Goal: Information Seeking & Learning: Learn about a topic

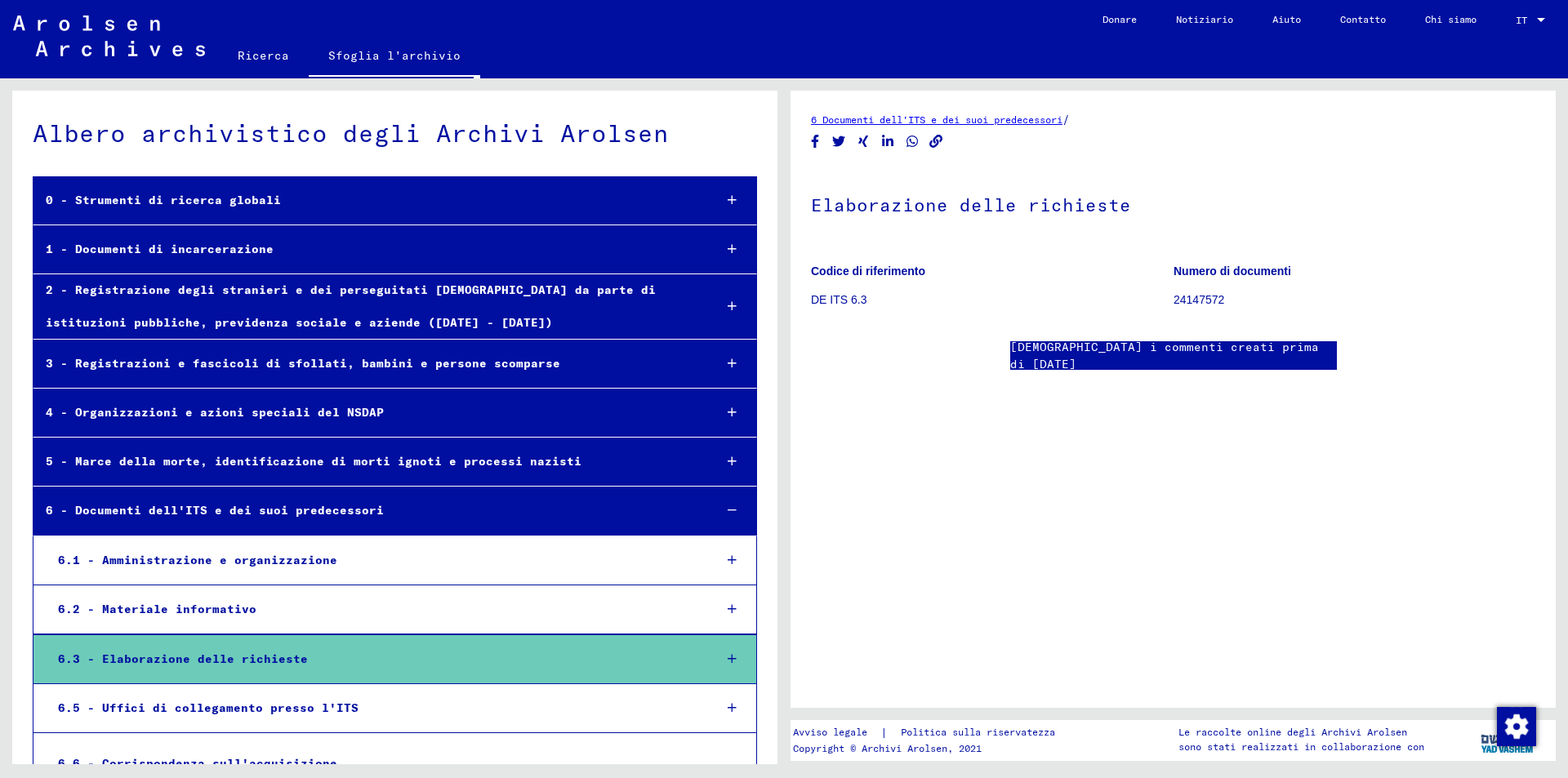
click at [255, 368] on font "3 - Registrazioni e fascicoli di sfollati, bambini e persone scomparse" at bounding box center [303, 363] width 514 height 14
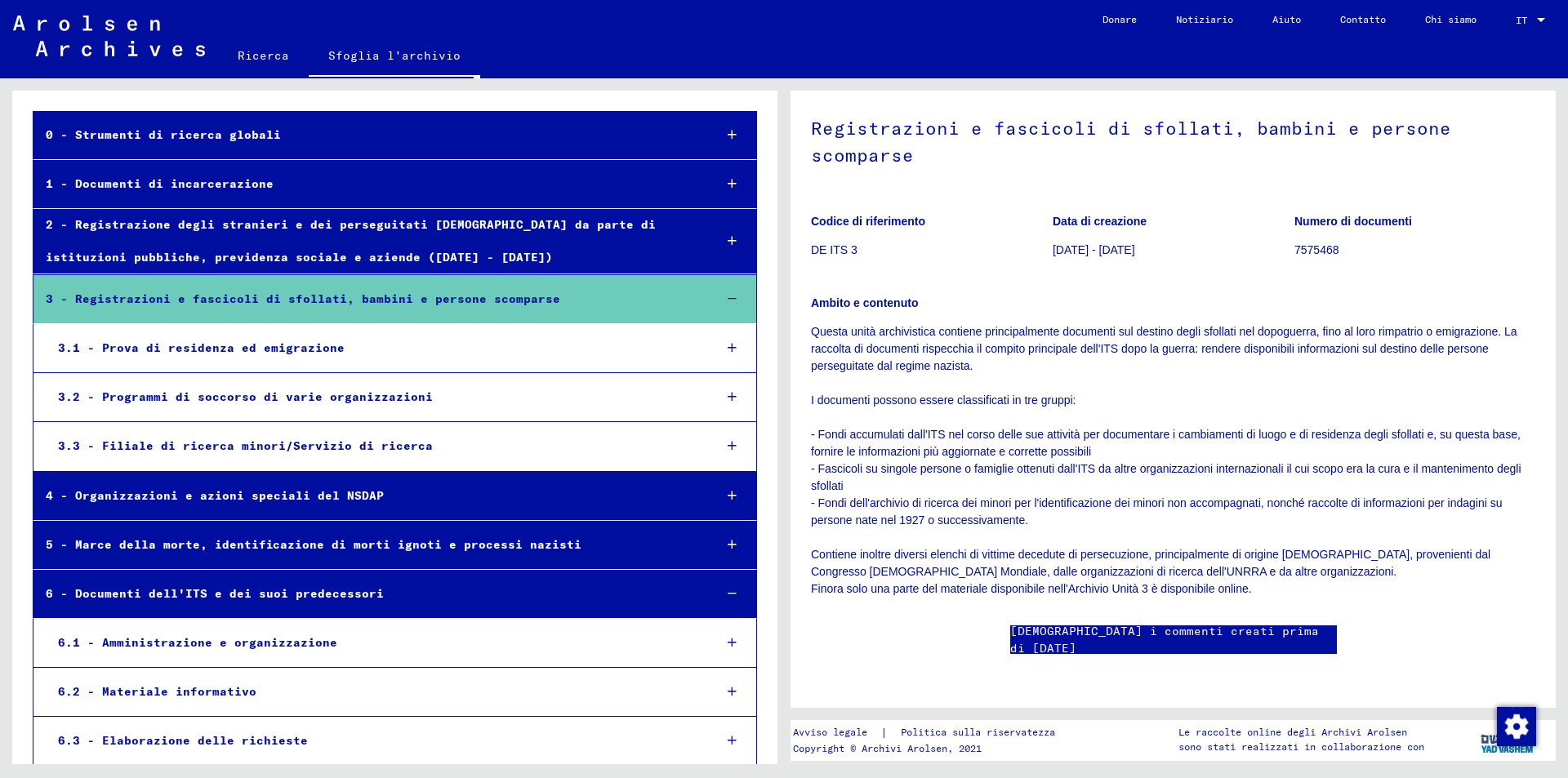
scroll to position [285, 0]
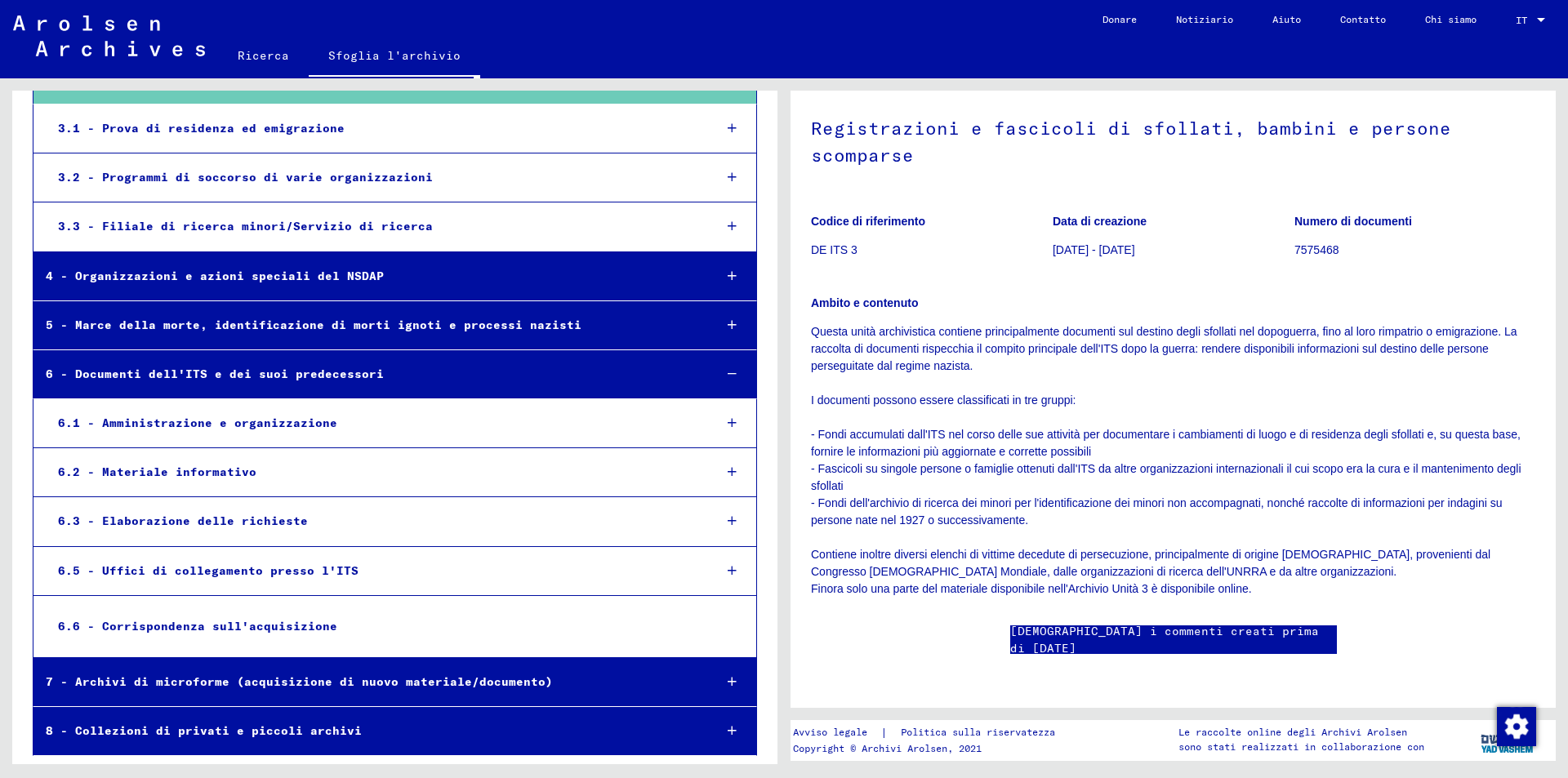
click at [217, 517] on font "6.3 - Elaborazione delle richieste" at bounding box center [183, 520] width 249 height 14
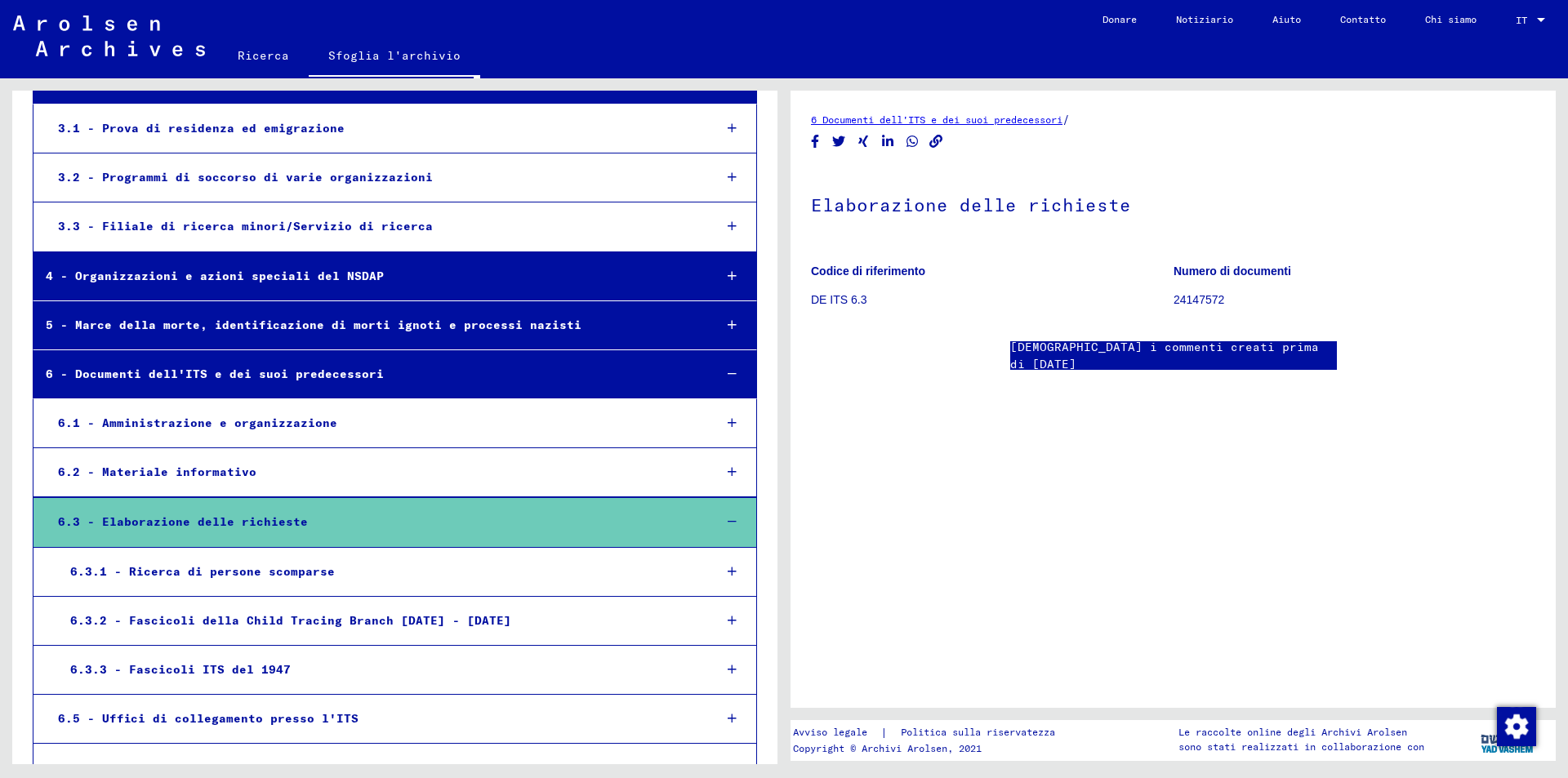
click at [263, 567] on font "6.3.1 - Ricerca di persone scomparse" at bounding box center [202, 571] width 265 height 14
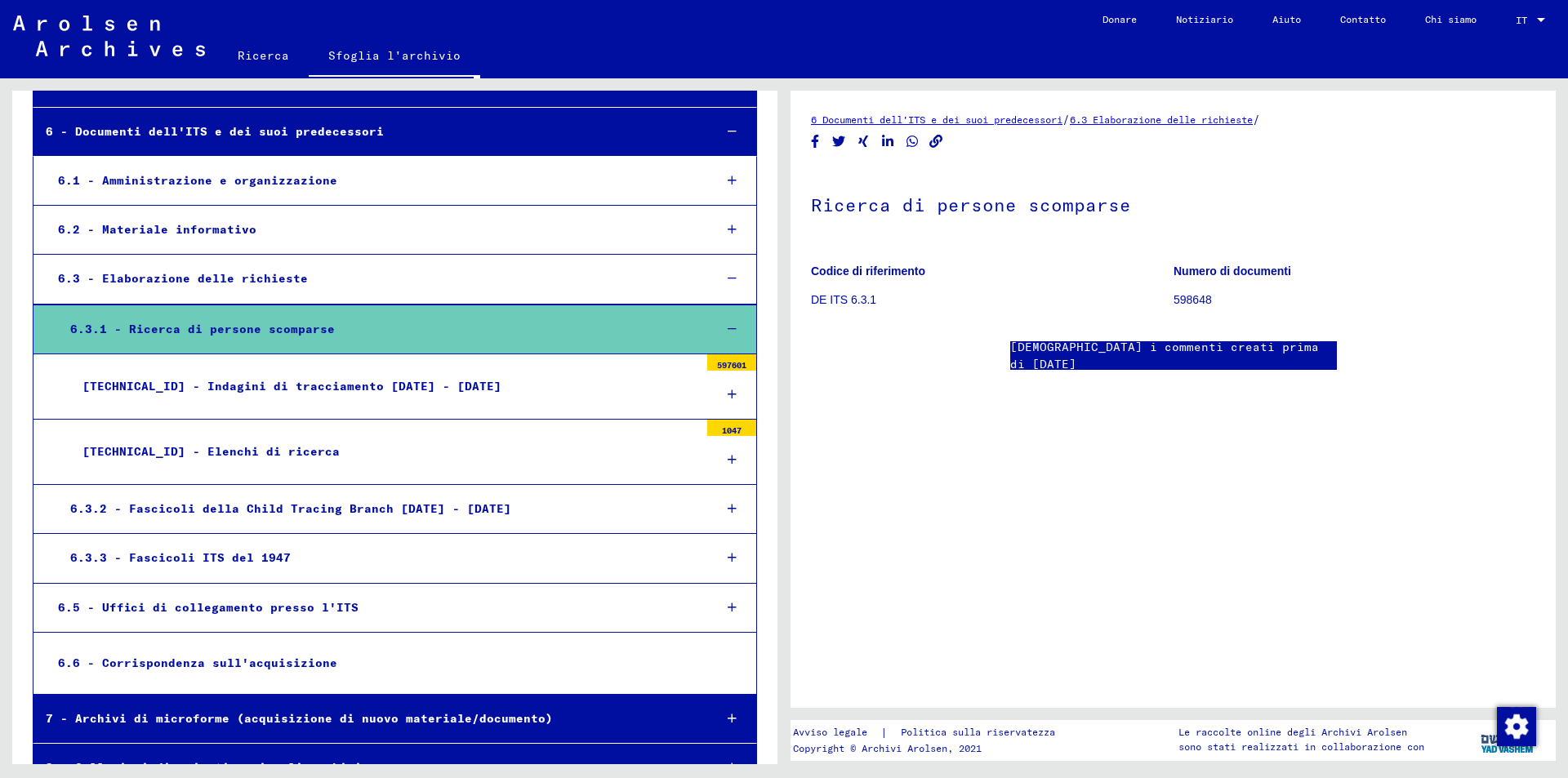
scroll to position [529, 0]
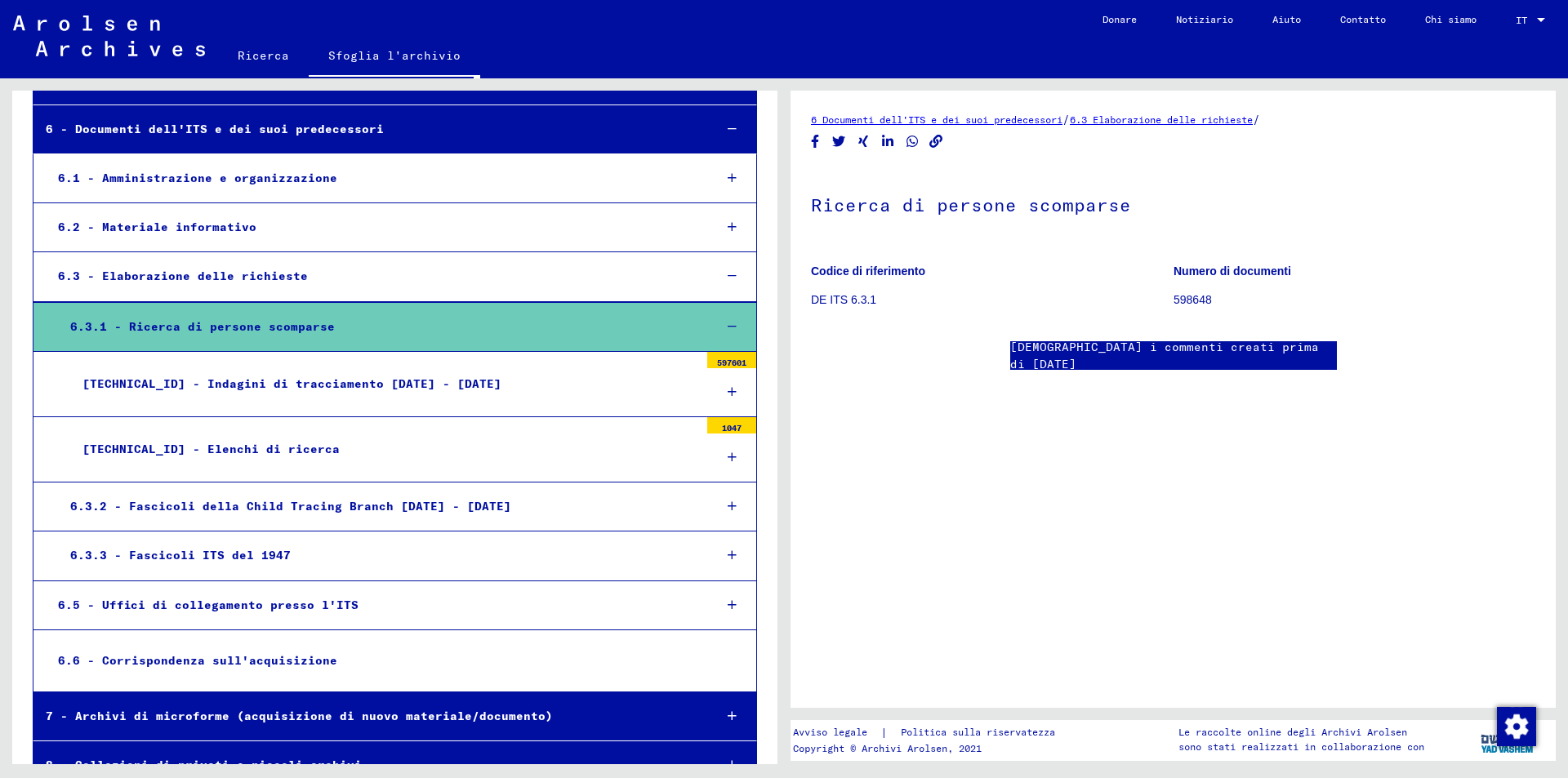
click at [212, 453] on font "6.3.1.2 - Elenchi di ricerca" at bounding box center [211, 449] width 258 height 14
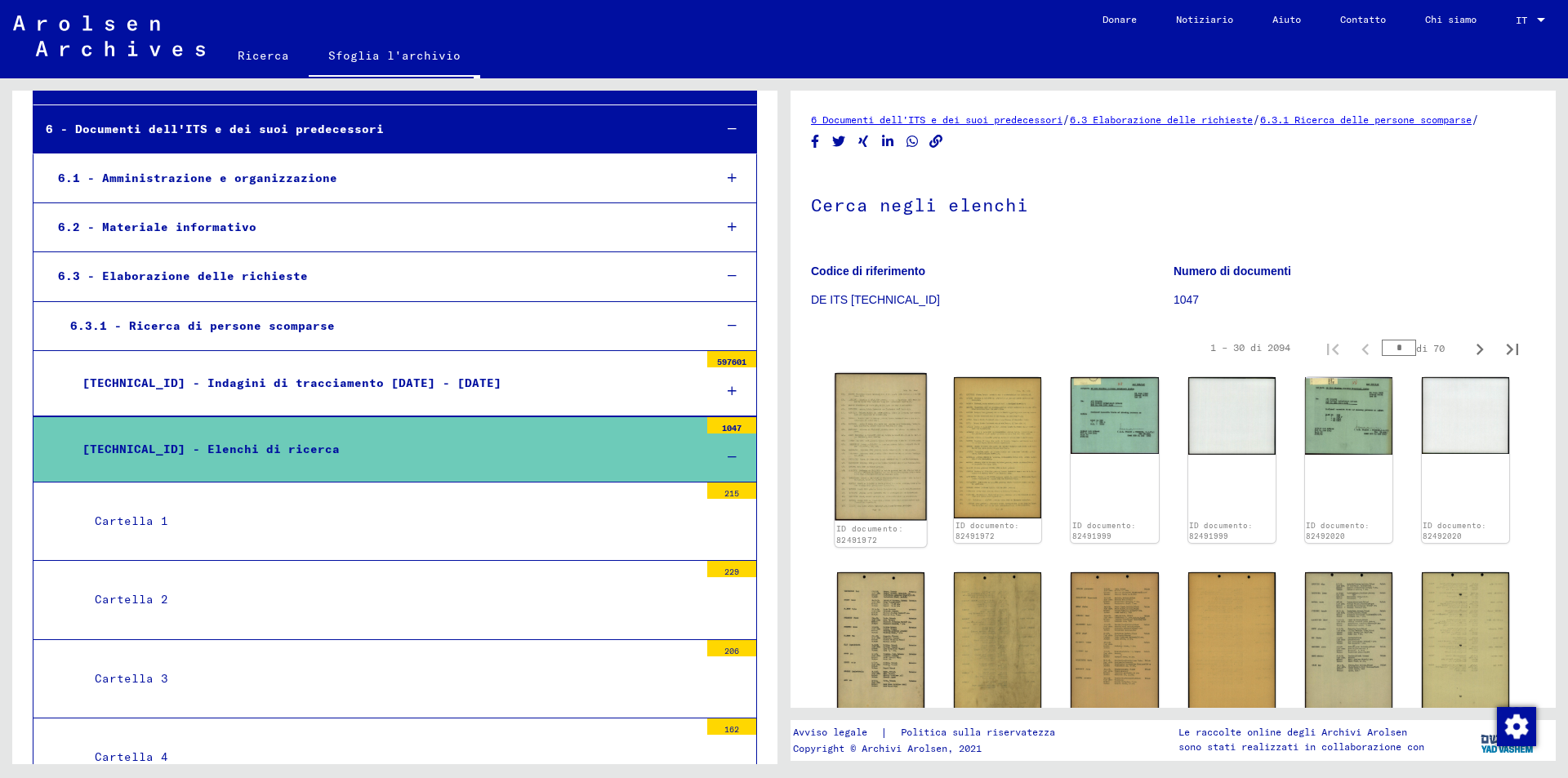
click at [886, 454] on img at bounding box center [880, 446] width 92 height 147
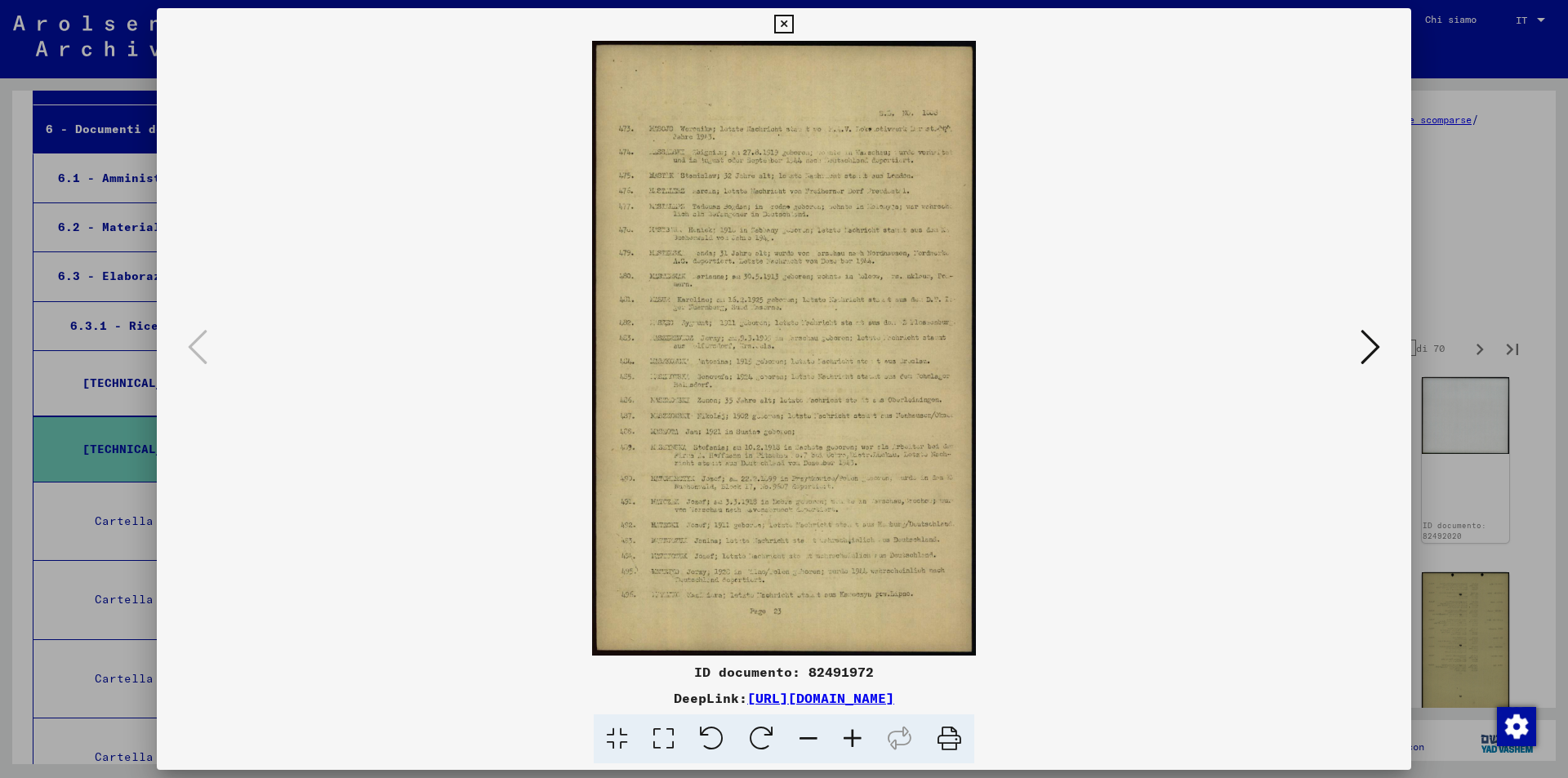
click at [1377, 351] on icon at bounding box center [1370, 346] width 20 height 39
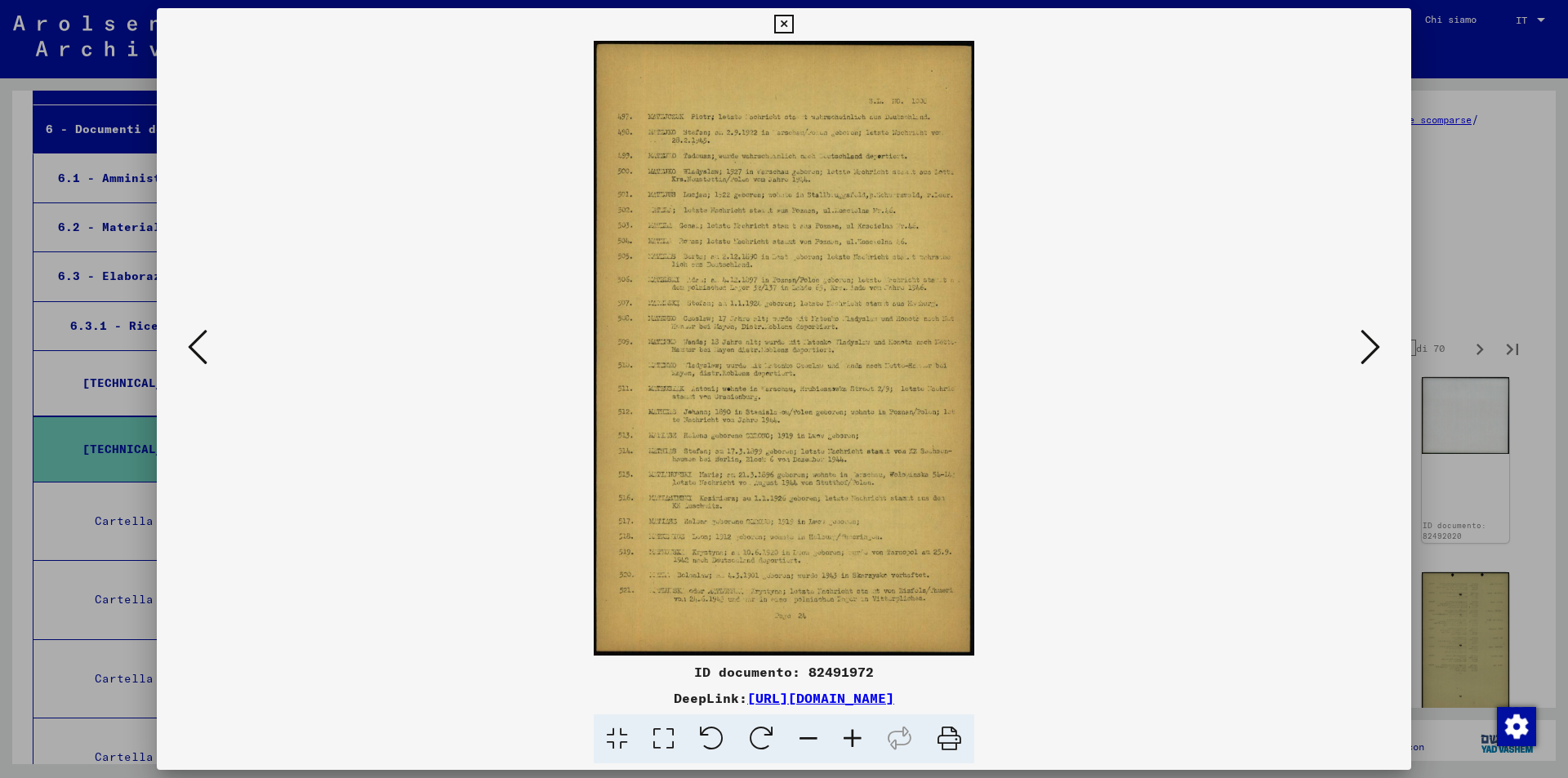
click at [1377, 351] on icon at bounding box center [1370, 346] width 20 height 39
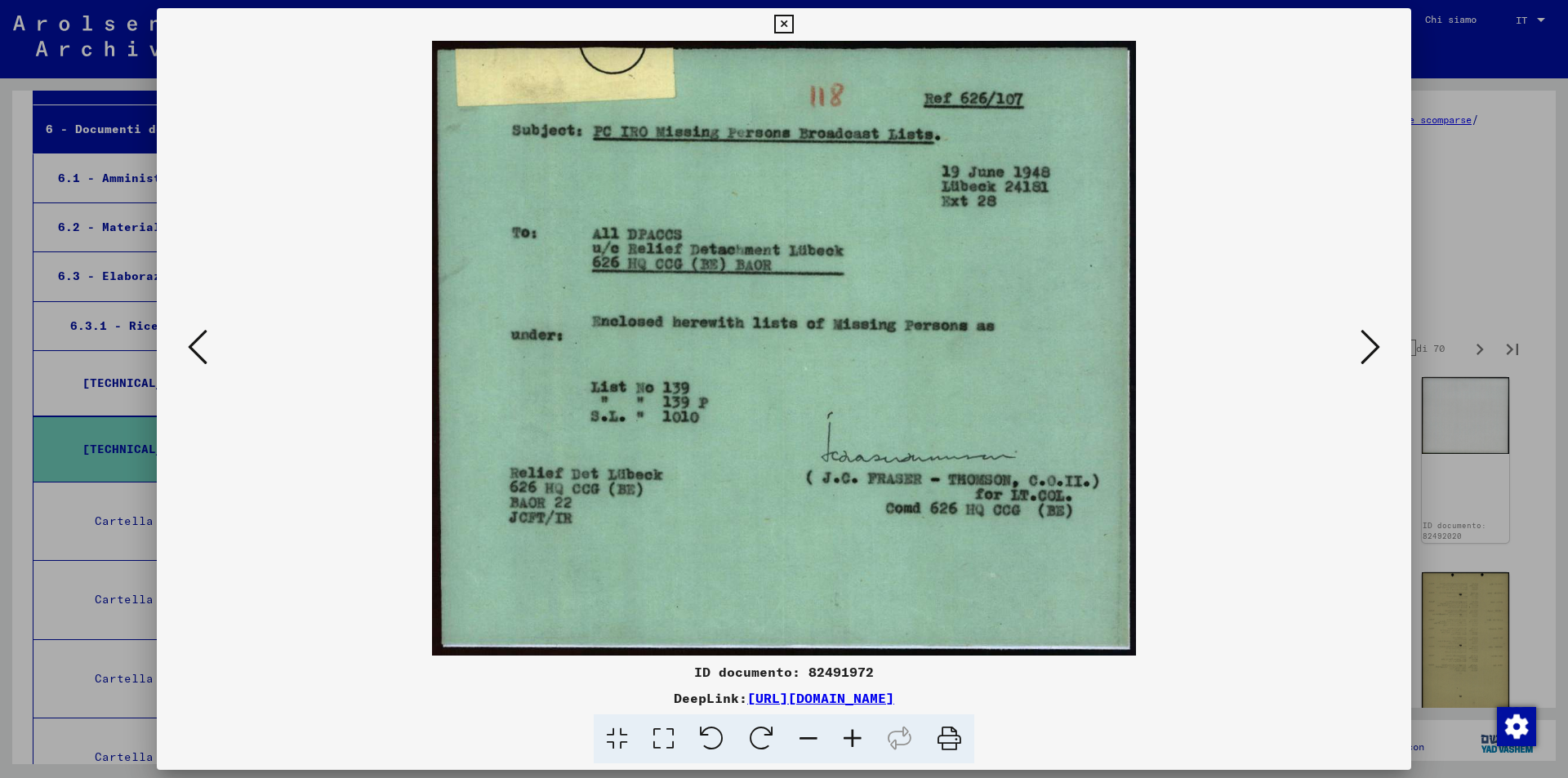
click at [1377, 351] on icon at bounding box center [1370, 346] width 20 height 39
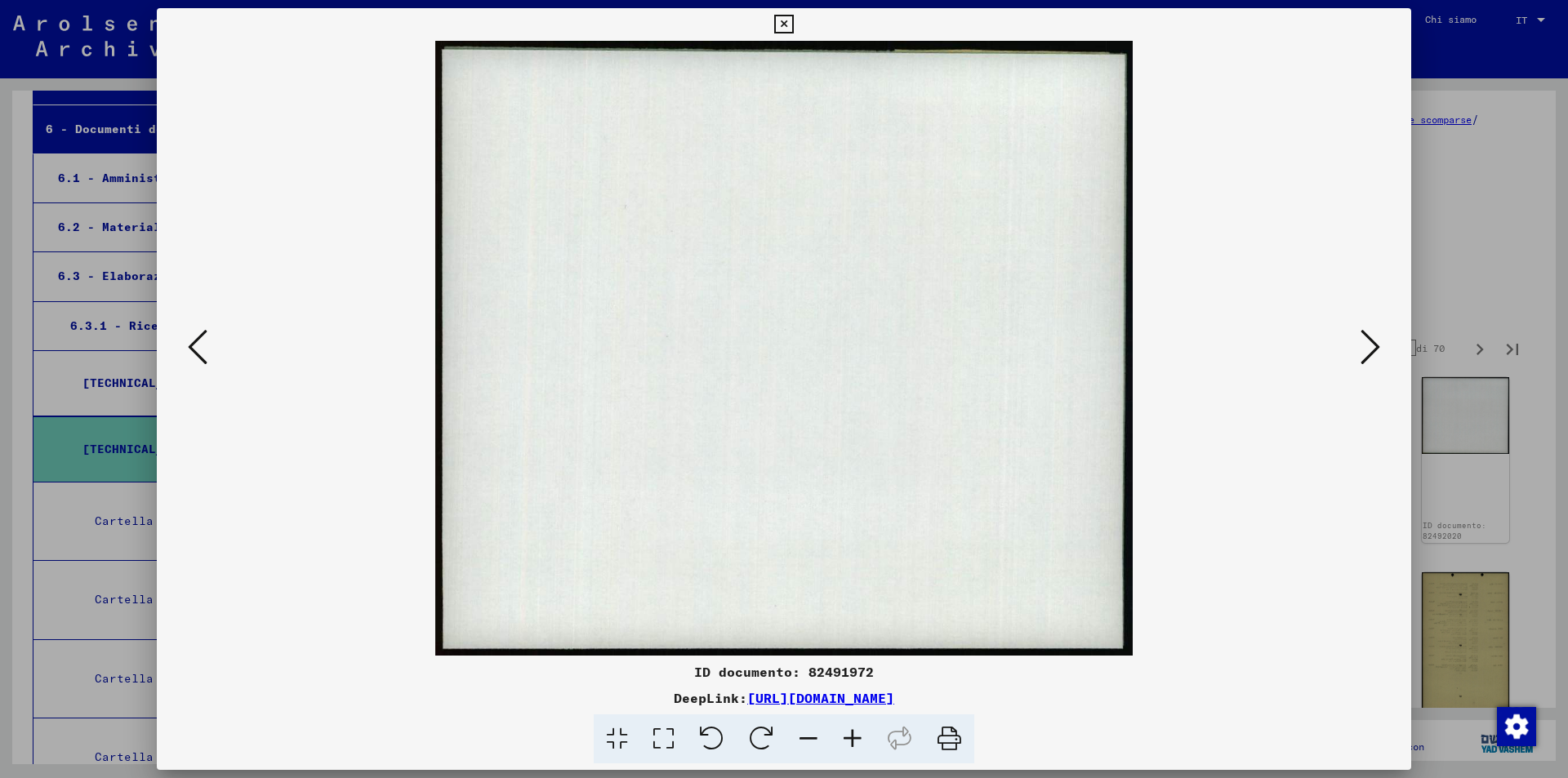
click at [1377, 351] on icon at bounding box center [1370, 346] width 20 height 39
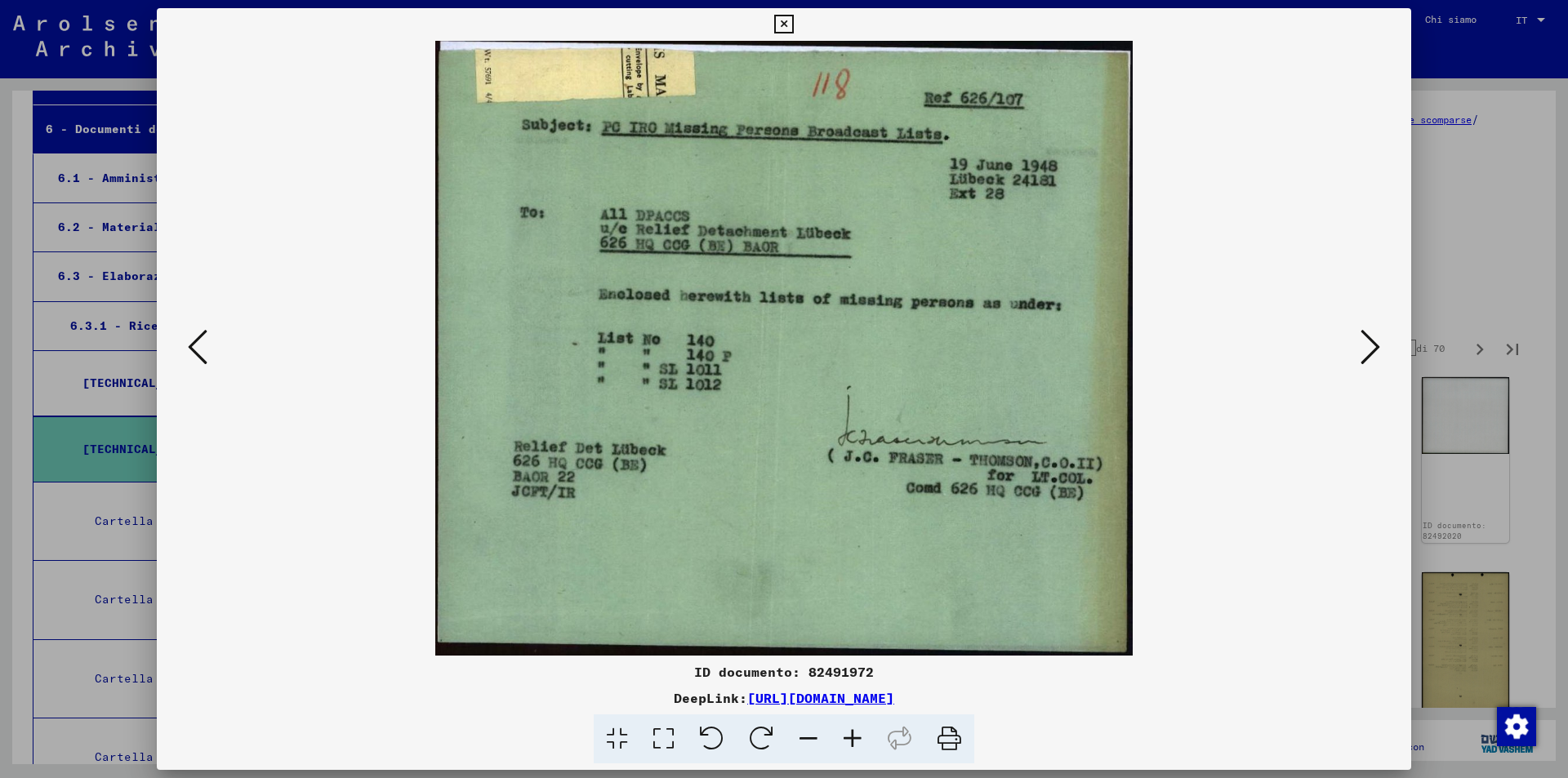
click at [1374, 349] on icon at bounding box center [1370, 346] width 20 height 39
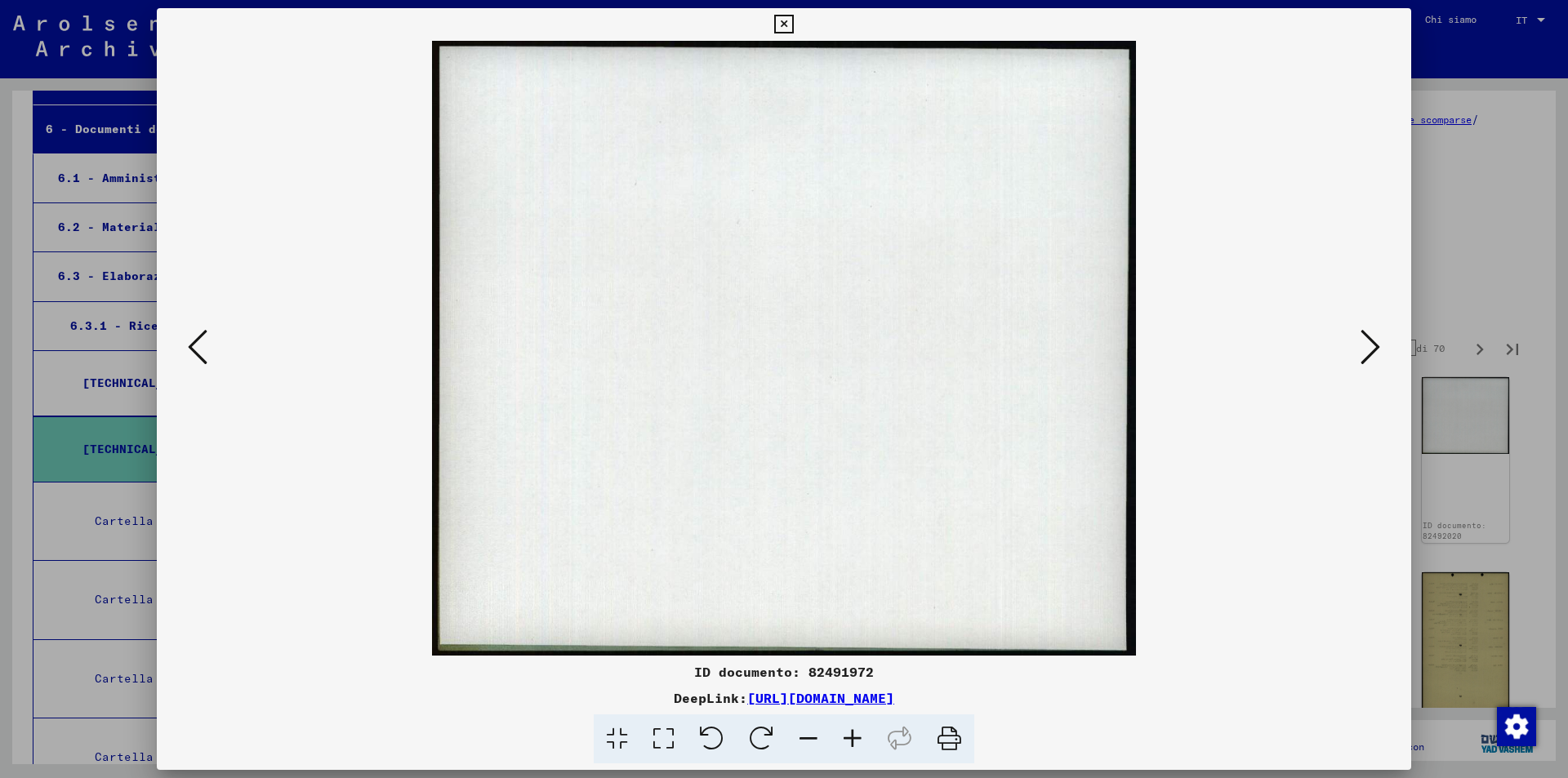
click at [1362, 353] on icon at bounding box center [1370, 346] width 20 height 39
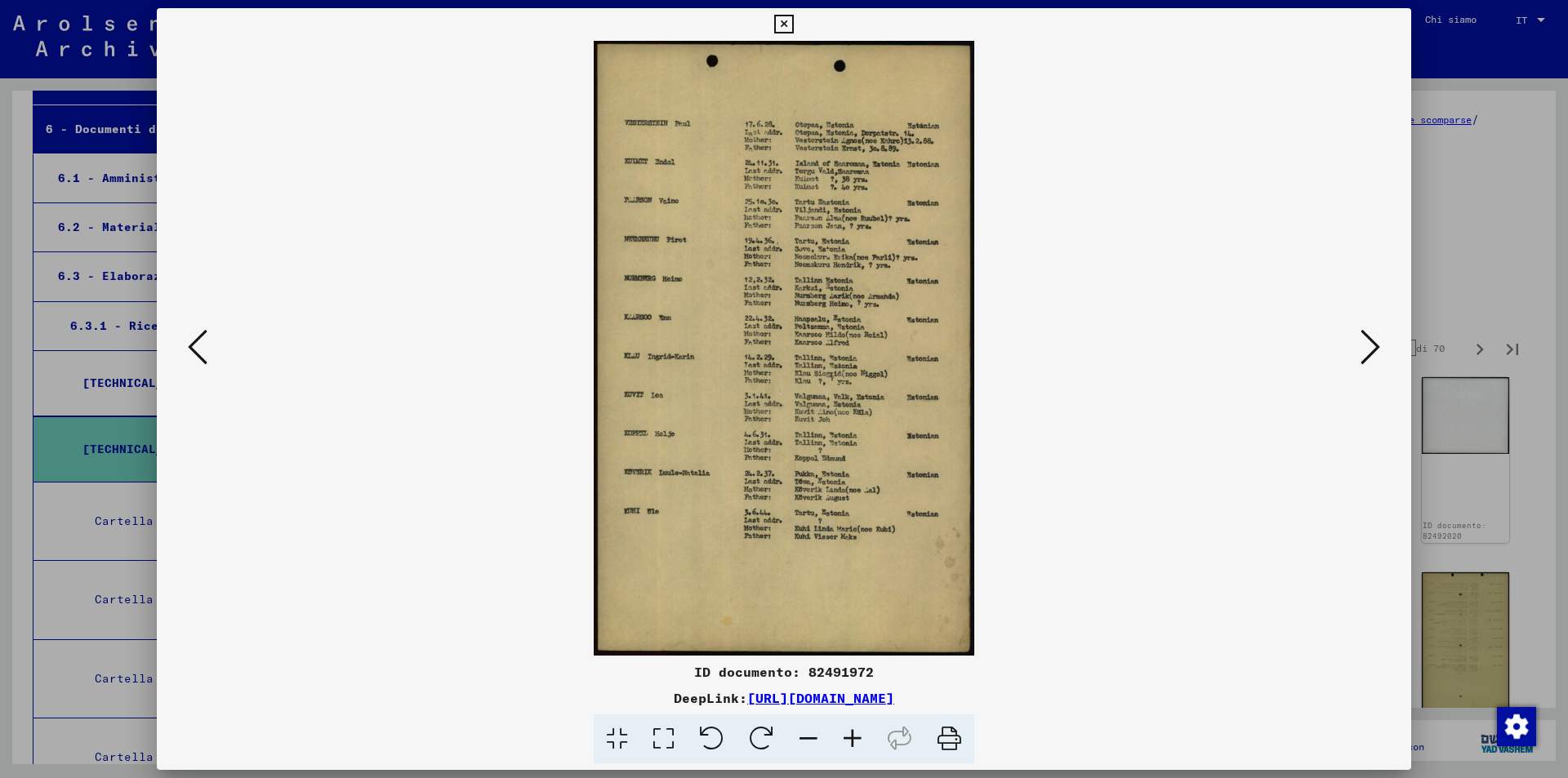
click at [1366, 357] on icon at bounding box center [1370, 346] width 20 height 39
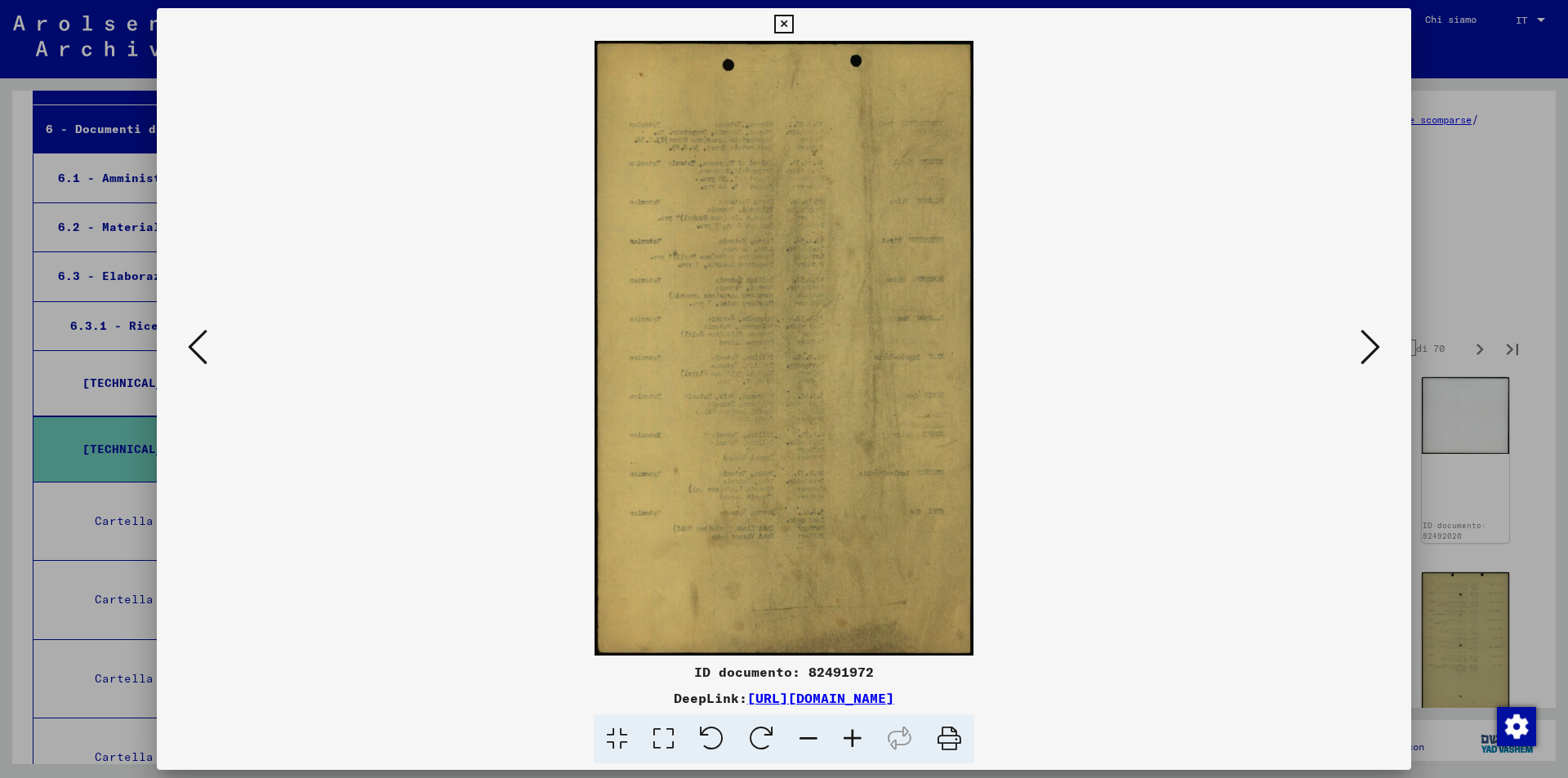
click at [1357, 345] on button at bounding box center [1370, 348] width 30 height 46
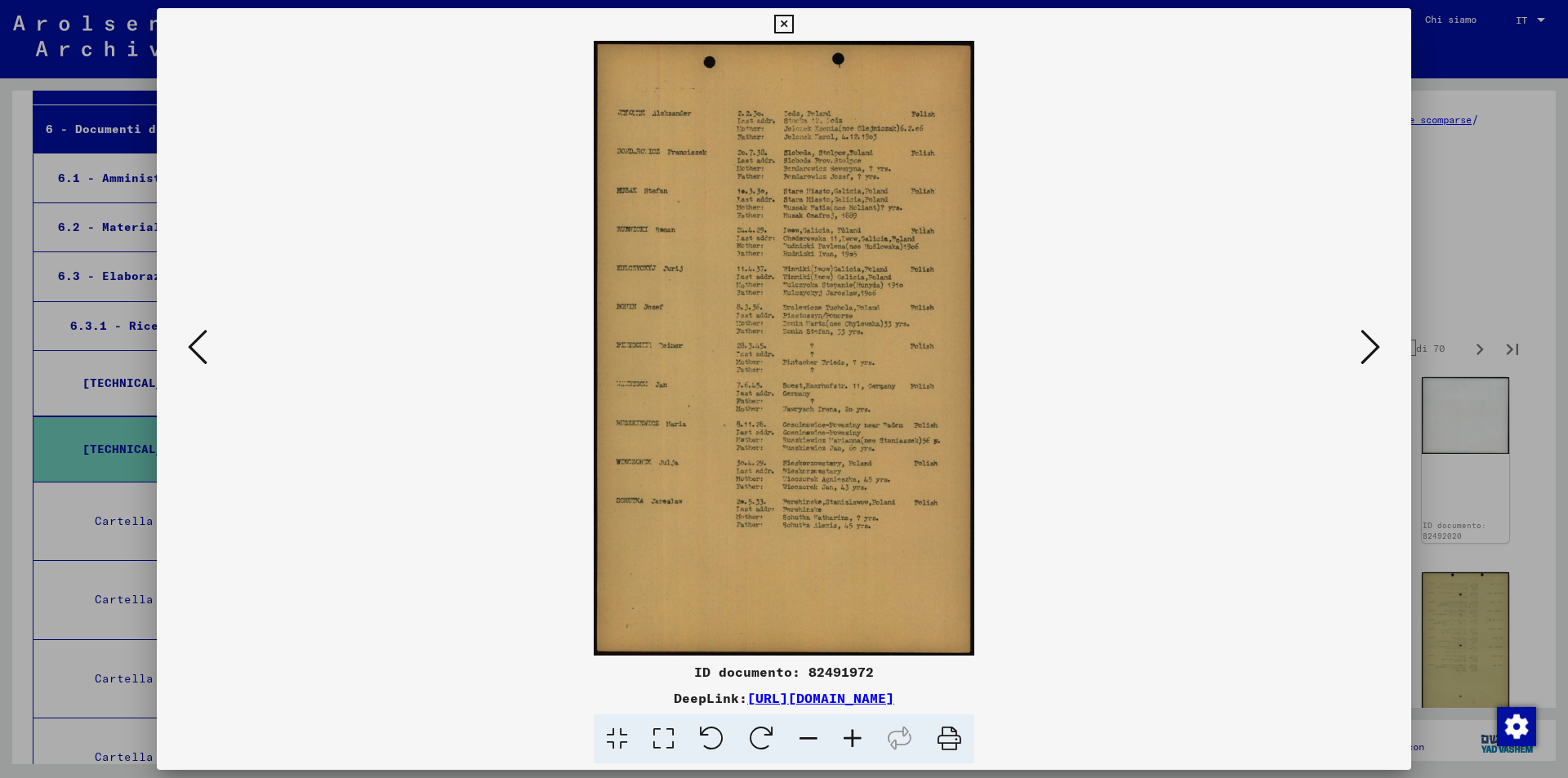
click at [1357, 345] on button at bounding box center [1370, 348] width 30 height 46
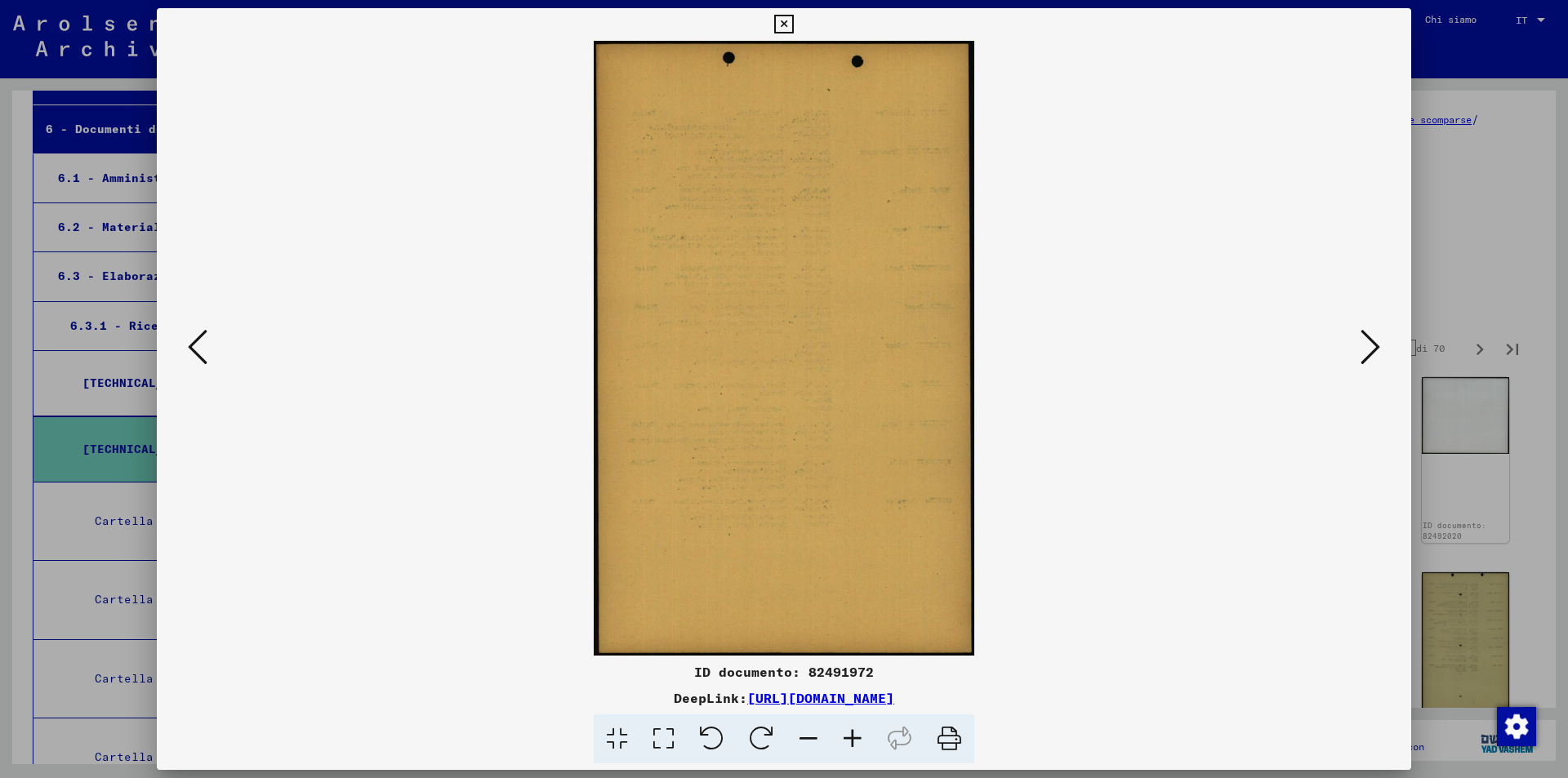
click at [1357, 345] on button at bounding box center [1370, 348] width 30 height 46
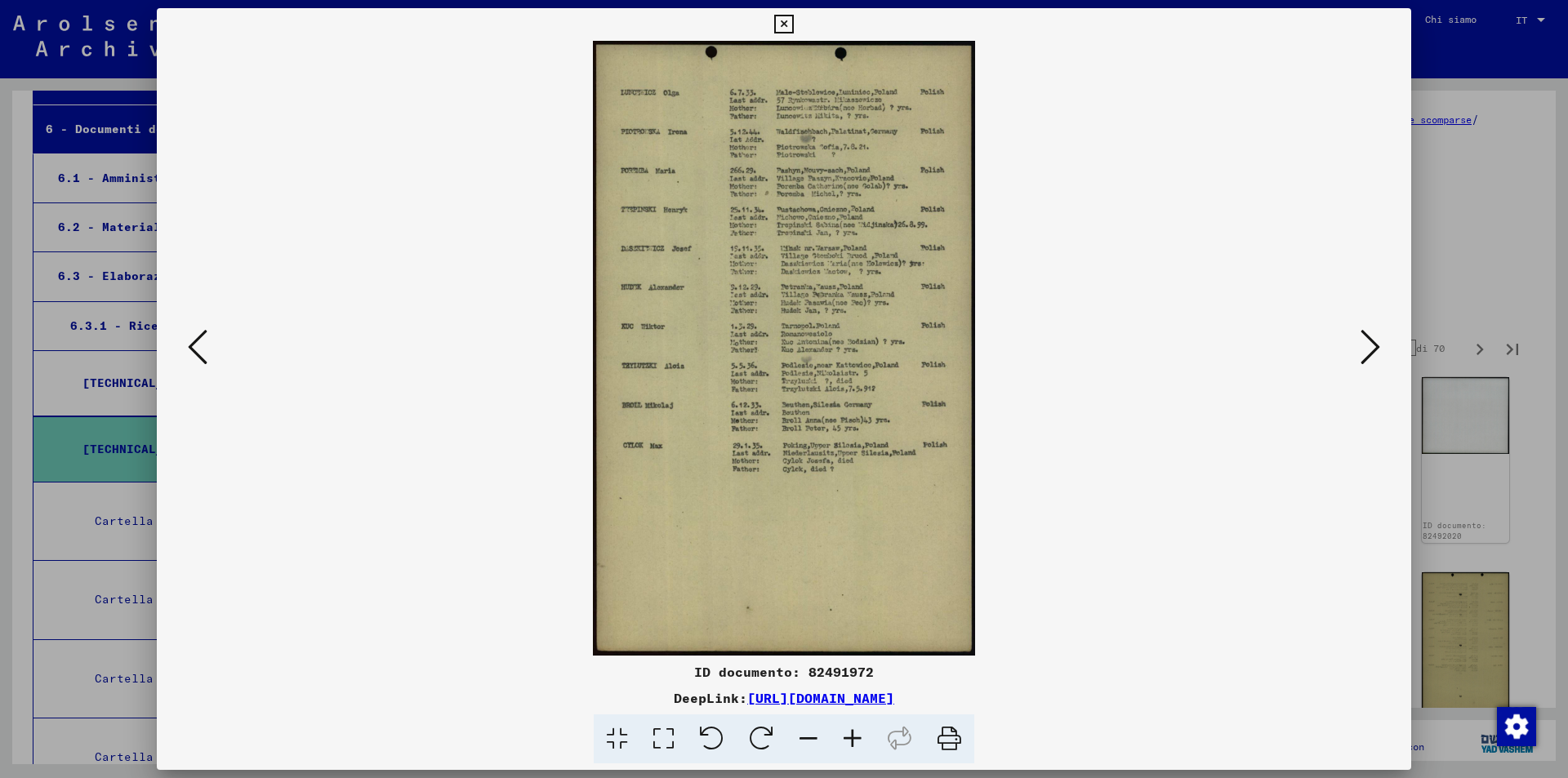
click at [1357, 345] on button at bounding box center [1370, 348] width 30 height 46
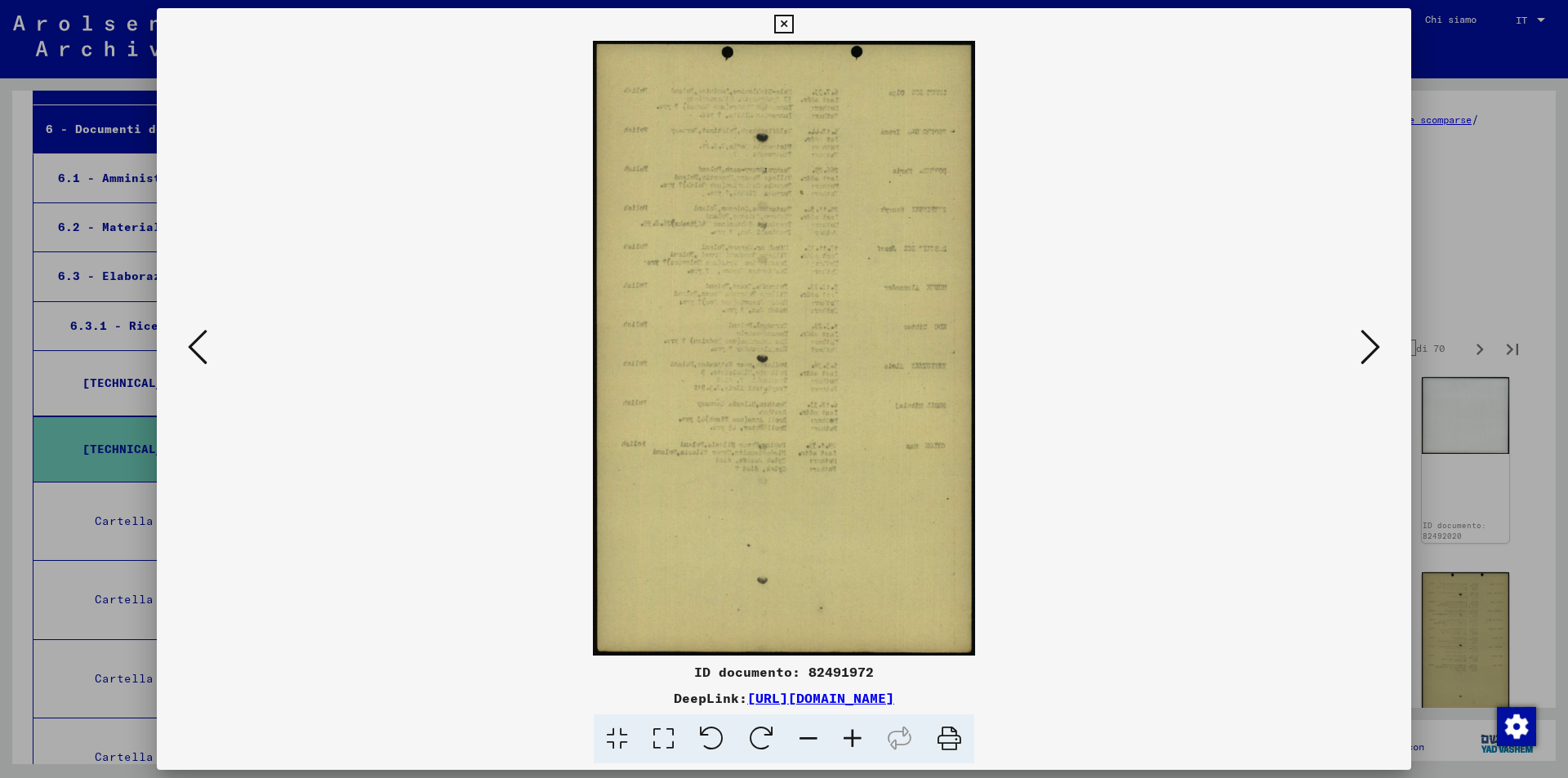
click at [1357, 345] on button at bounding box center [1370, 348] width 30 height 46
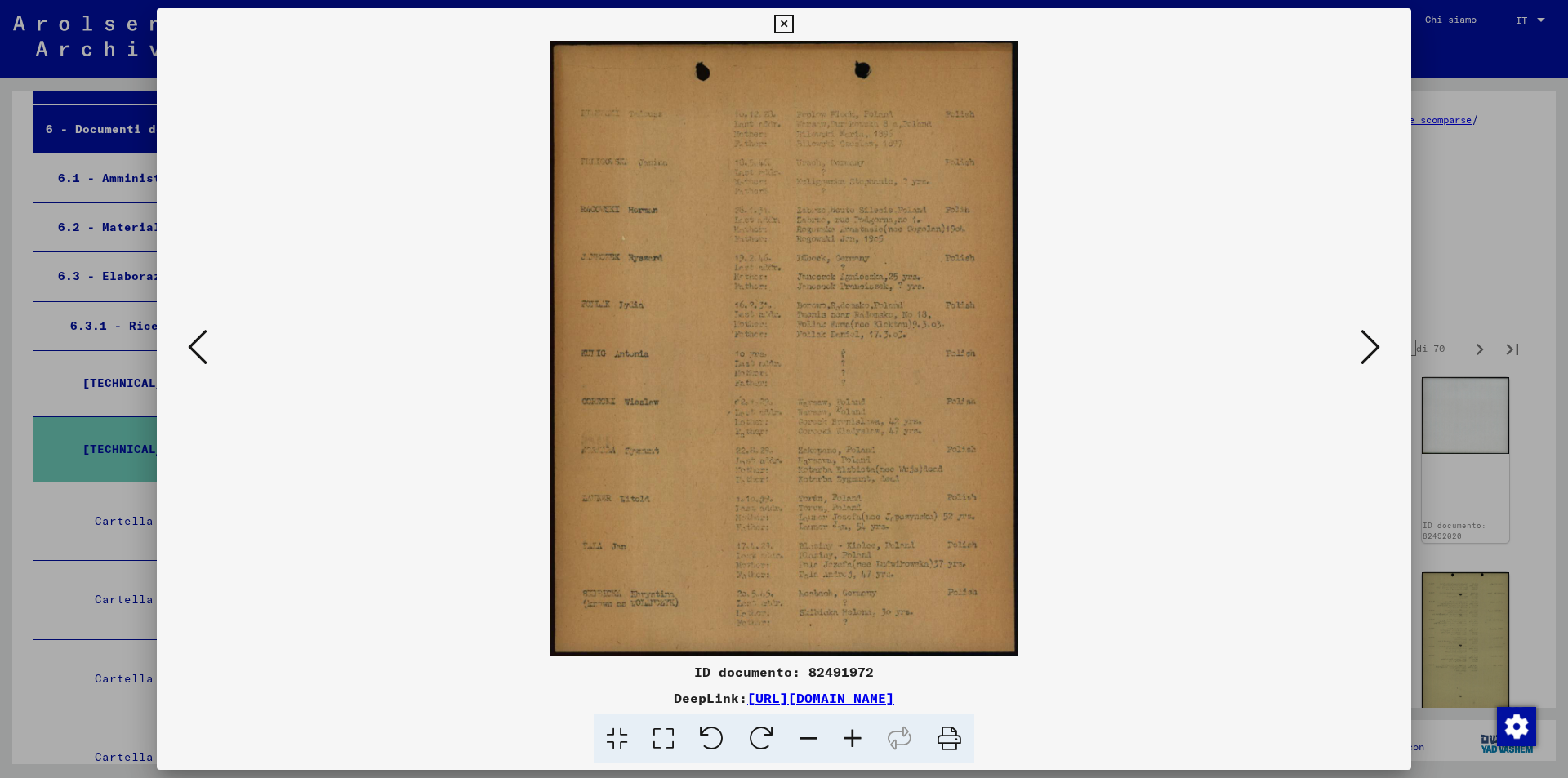
click at [1367, 332] on icon at bounding box center [1370, 346] width 20 height 39
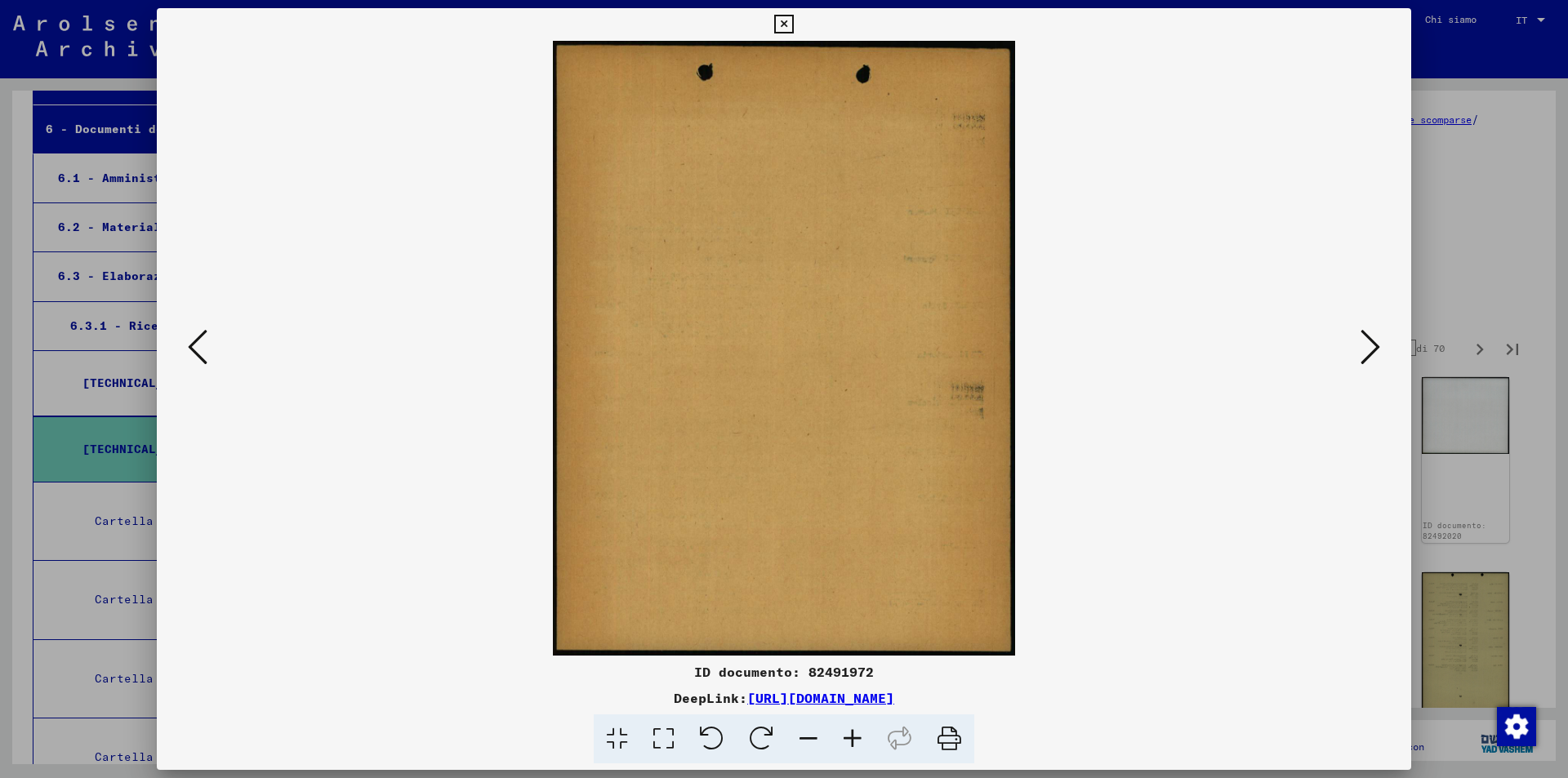
click at [1367, 332] on icon at bounding box center [1370, 346] width 20 height 39
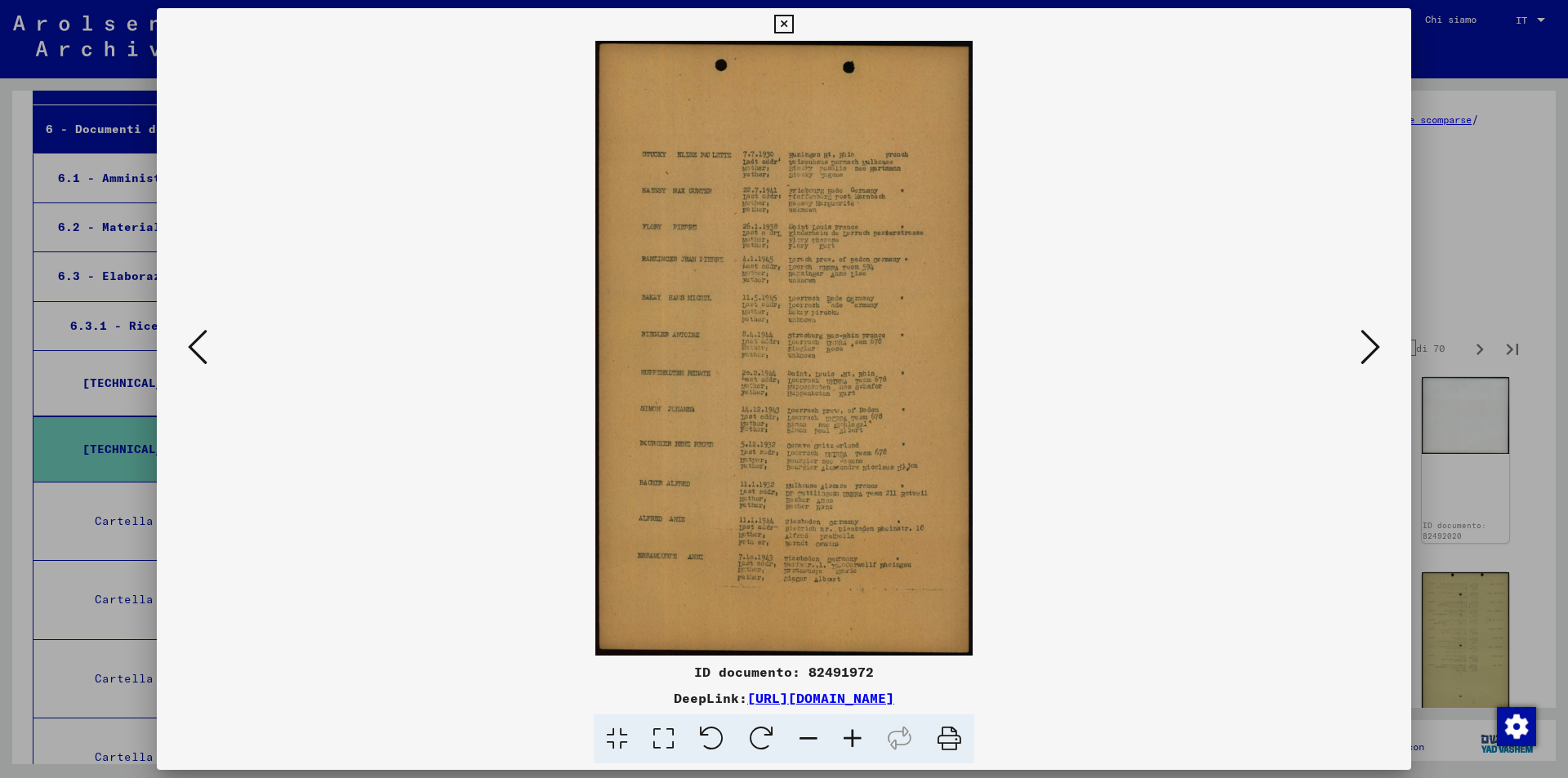
click at [1367, 332] on icon at bounding box center [1370, 346] width 20 height 39
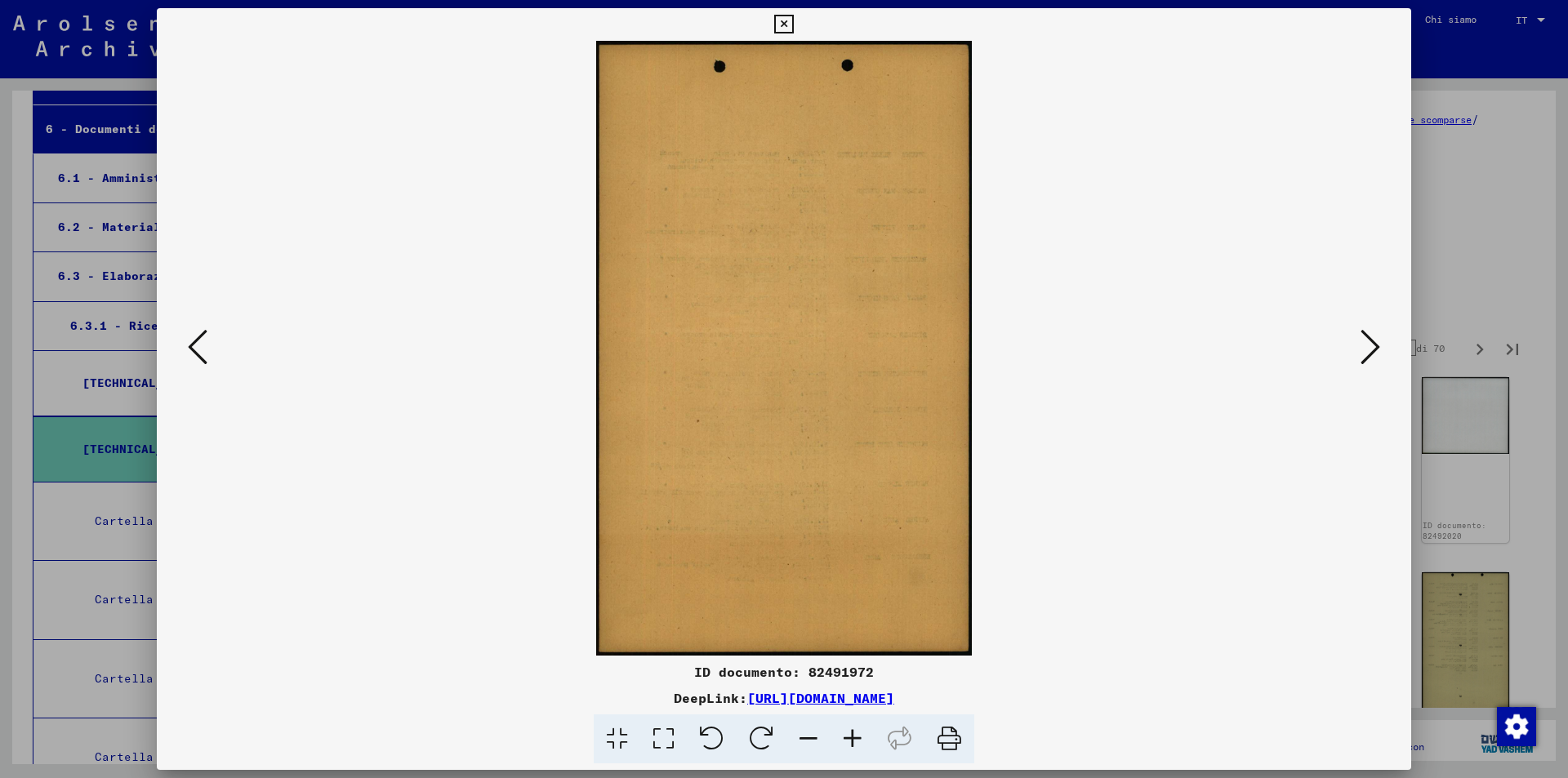
click at [782, 20] on icon at bounding box center [784, 24] width 19 height 20
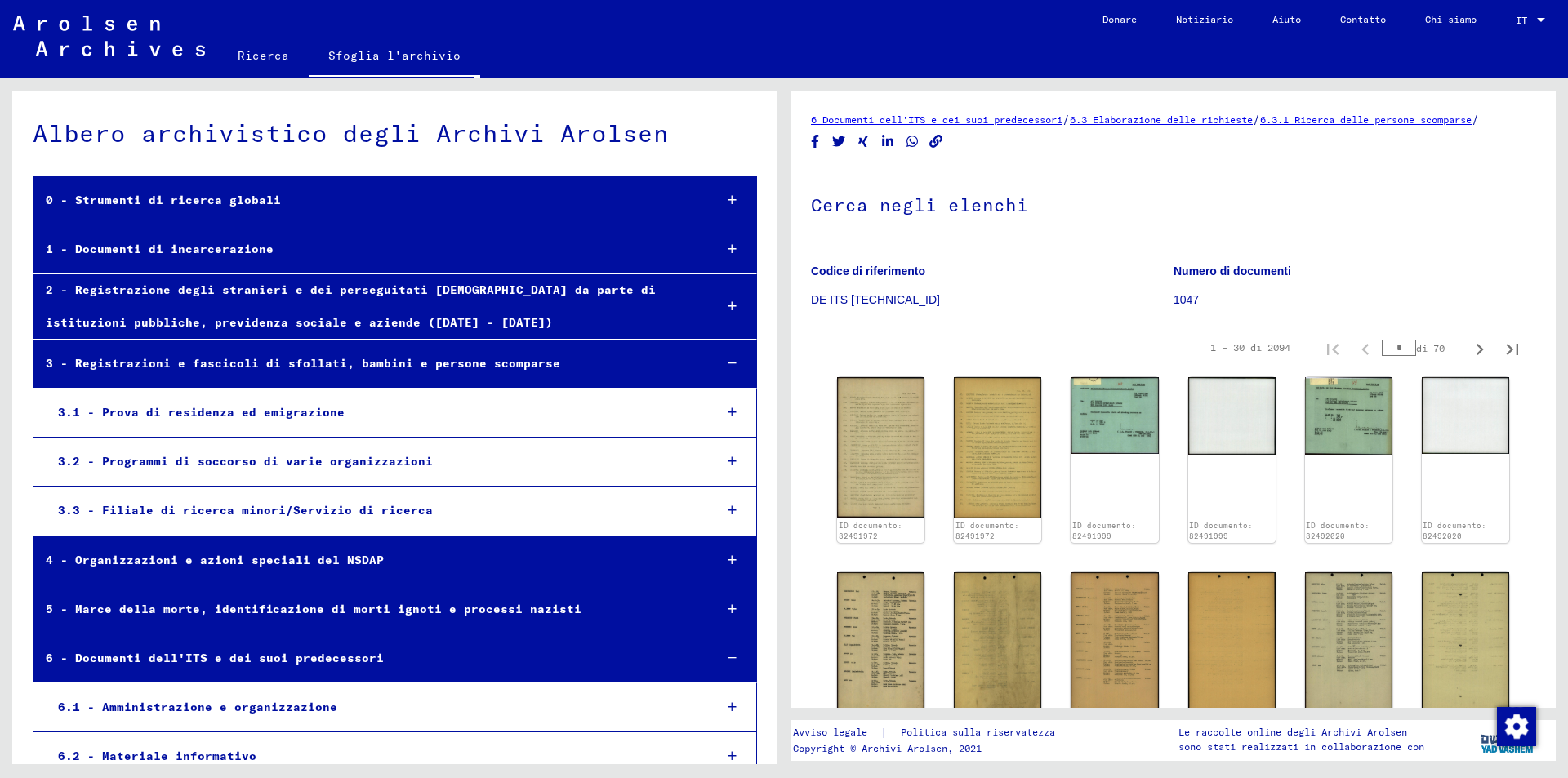
click at [1291, 19] on font "Aiuto" at bounding box center [1287, 19] width 29 height 13
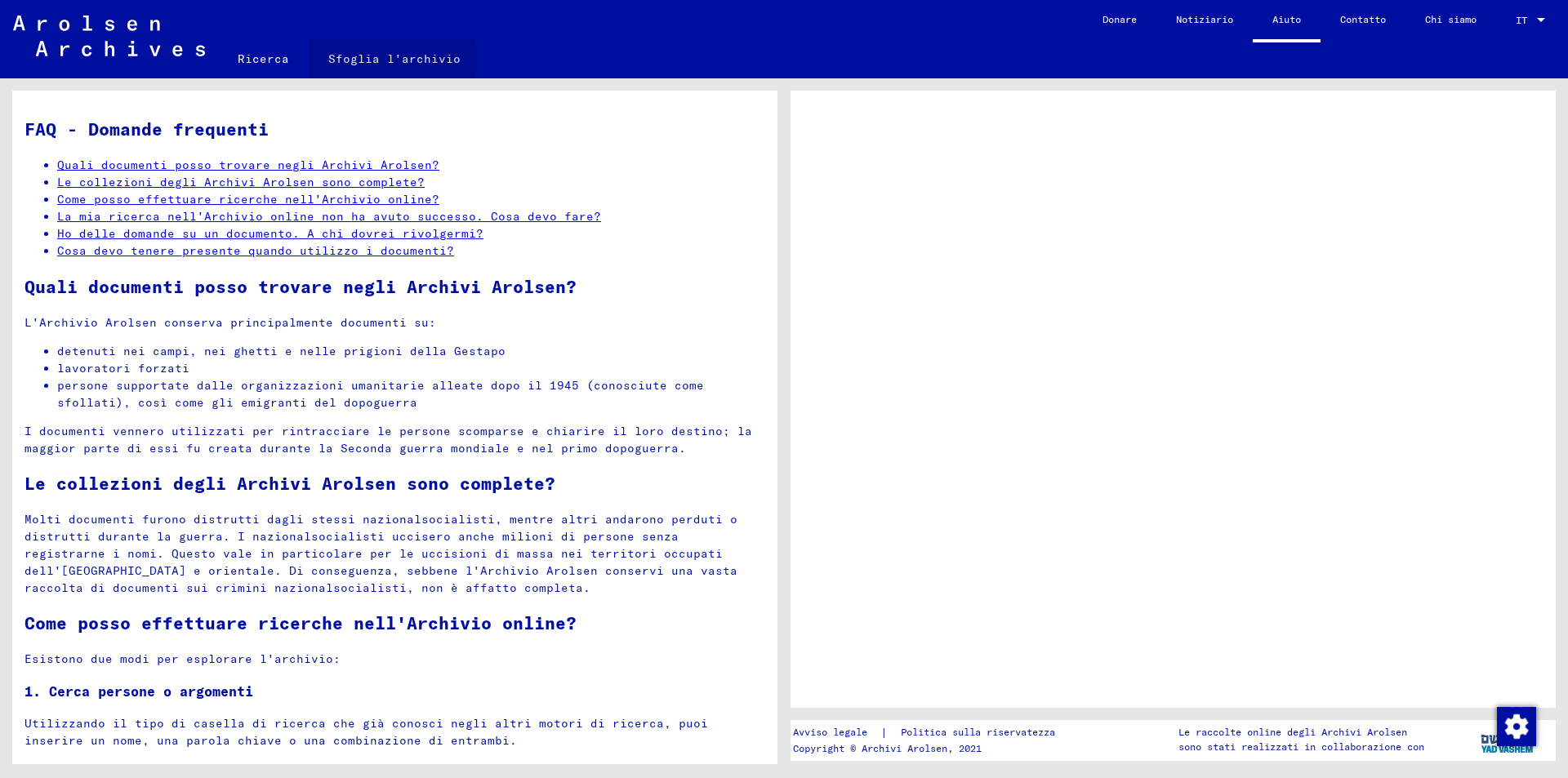
click at [359, 56] on font "Sfoglia l'archivio" at bounding box center [394, 59] width 132 height 14
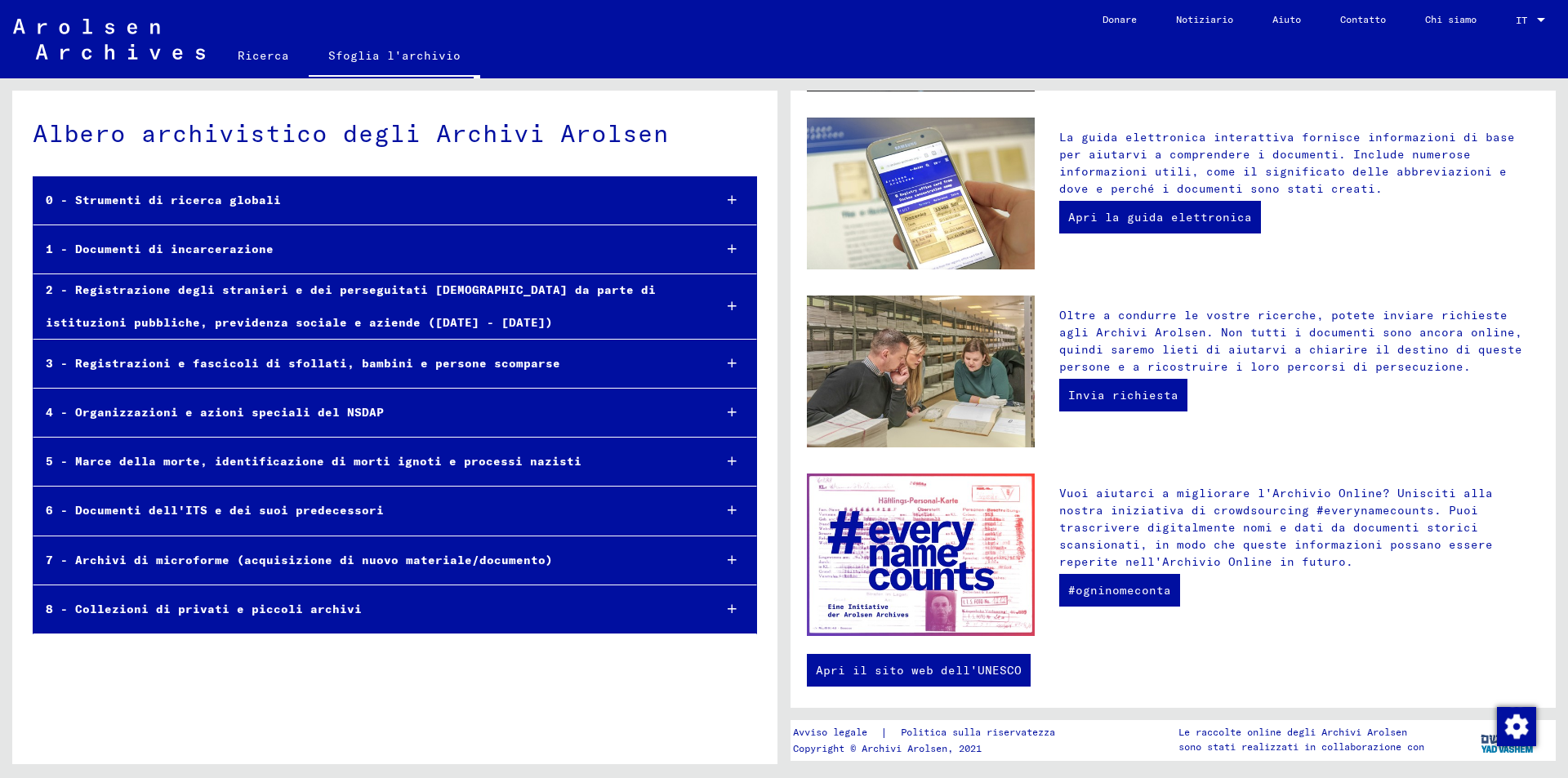
scroll to position [445, 0]
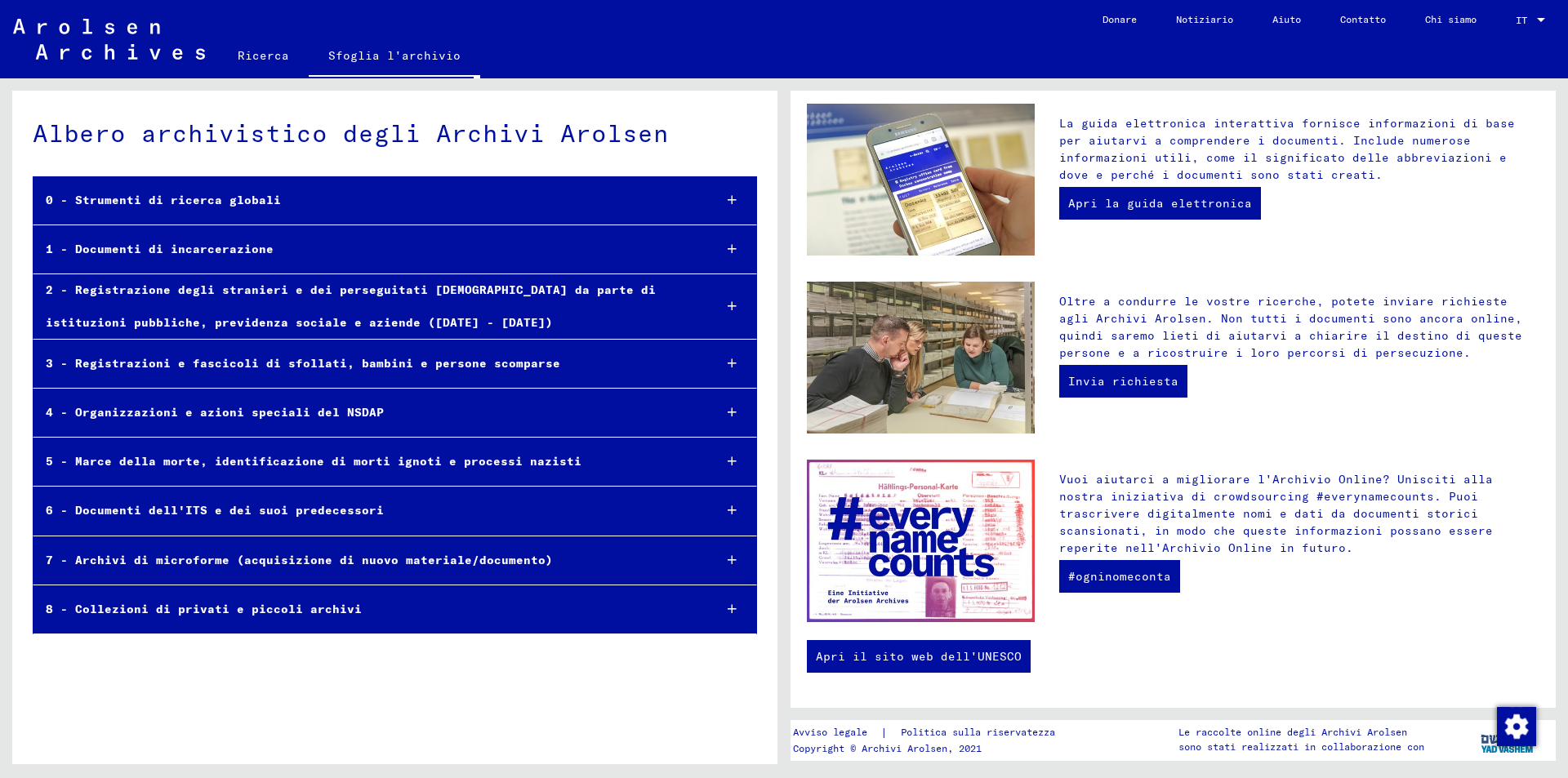
click at [909, 537] on img at bounding box center [921, 541] width 228 height 163
click at [1102, 582] on font "#ogninomeconta" at bounding box center [1120, 576] width 103 height 14
click at [921, 664] on link "Apri il sito web dell'UNESCO" at bounding box center [919, 656] width 224 height 33
click at [893, 533] on img at bounding box center [921, 541] width 228 height 163
click at [1536, 19] on div at bounding box center [1540, 20] width 8 height 5
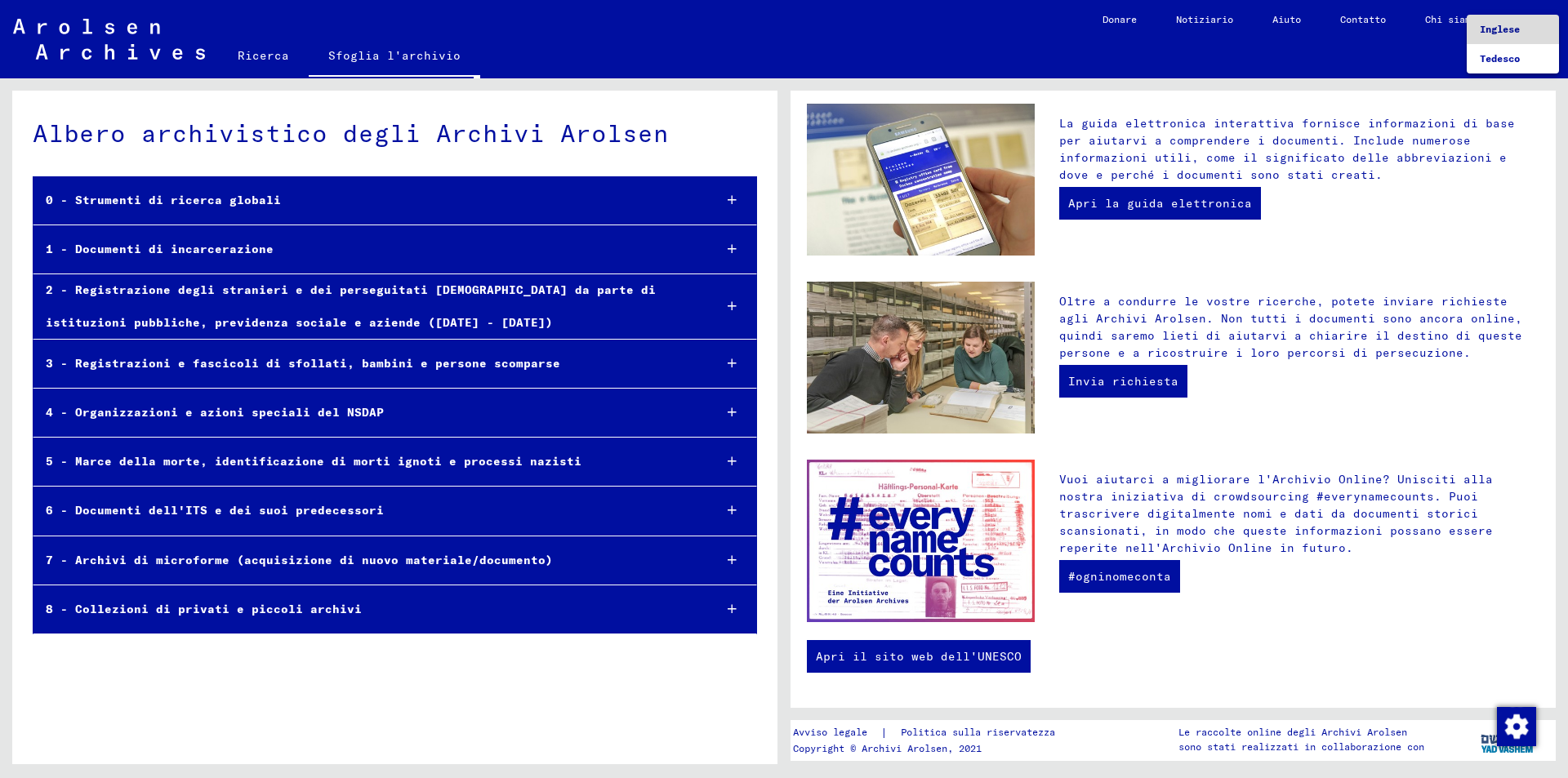
click at [1510, 28] on font "Inglese" at bounding box center [1499, 29] width 40 height 13
click at [1534, 21] on div at bounding box center [1541, 20] width 14 height 12
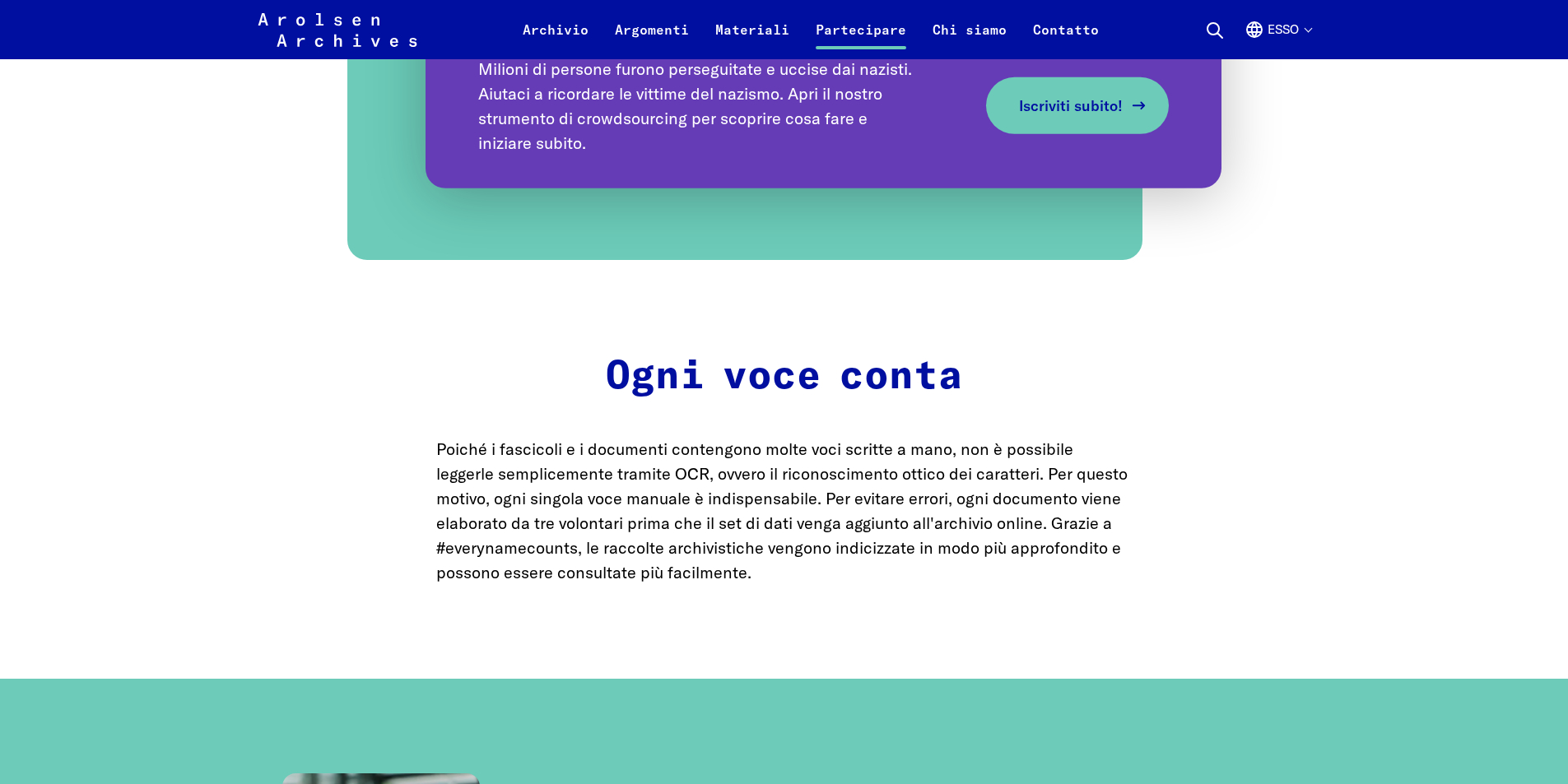
scroll to position [1481, 0]
